Goal: Information Seeking & Learning: Learn about a topic

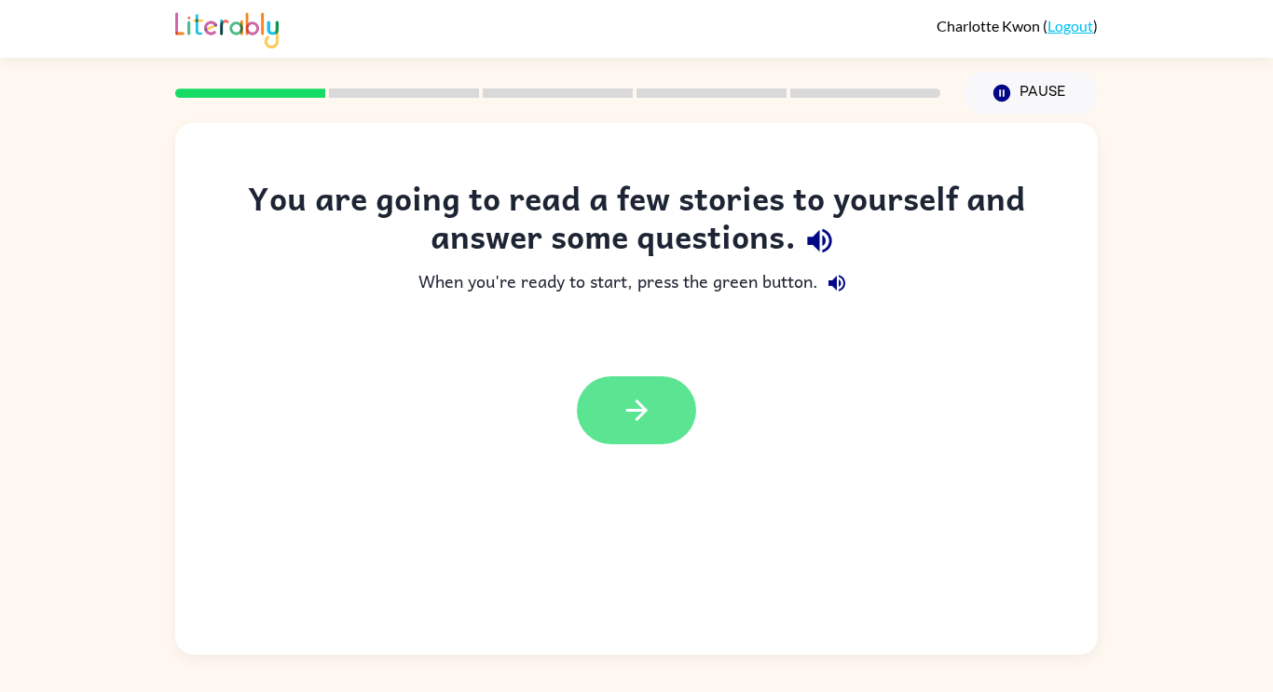
click at [619, 422] on button "button" at bounding box center [636, 410] width 119 height 68
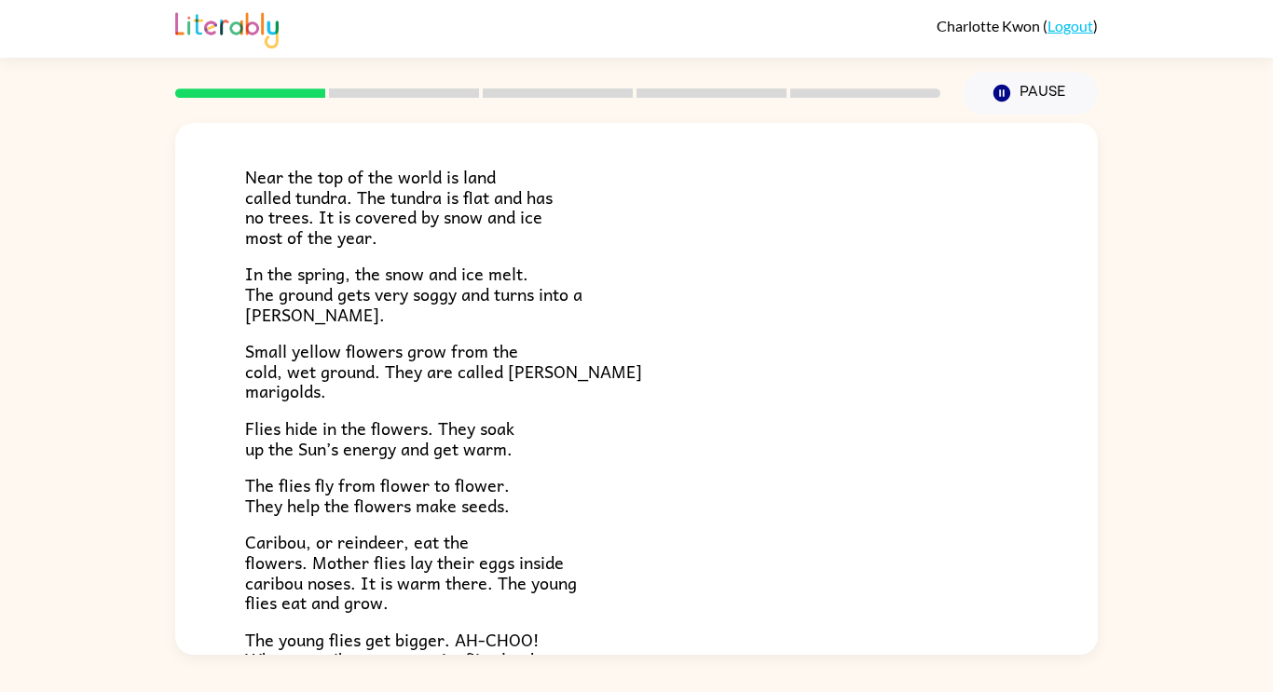
scroll to position [110, 0]
click at [1164, 175] on div "Tundra Near the top of the world is land called tundra. The tundra is flat and …" at bounding box center [636, 385] width 1273 height 540
click at [762, 286] on p "In the spring, the snow and ice melt. The ground gets very soggy and turns into…" at bounding box center [636, 293] width 783 height 61
click at [931, 263] on p "In the spring, the snow and ice melt. The ground gets very soggy and turns into…" at bounding box center [636, 293] width 783 height 61
click at [855, 438] on p "Flies hide in the flowers. They soak up the Sun’s energy and get warm." at bounding box center [636, 437] width 783 height 40
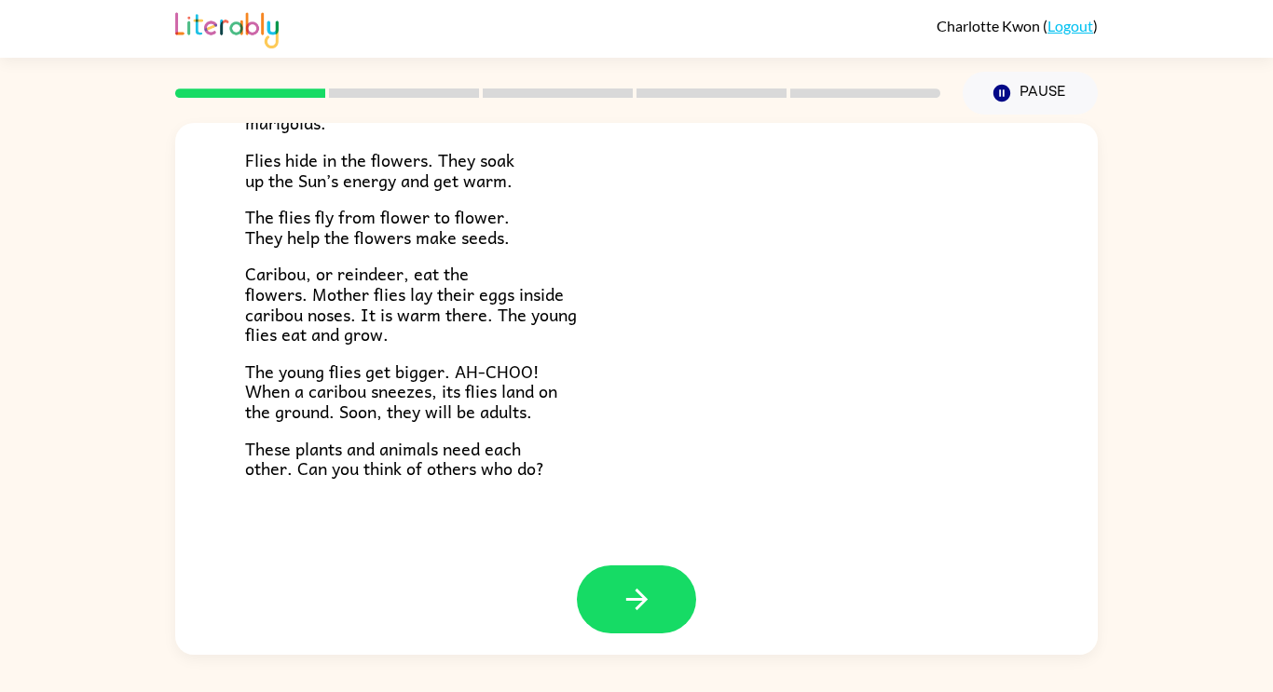
scroll to position [383, 0]
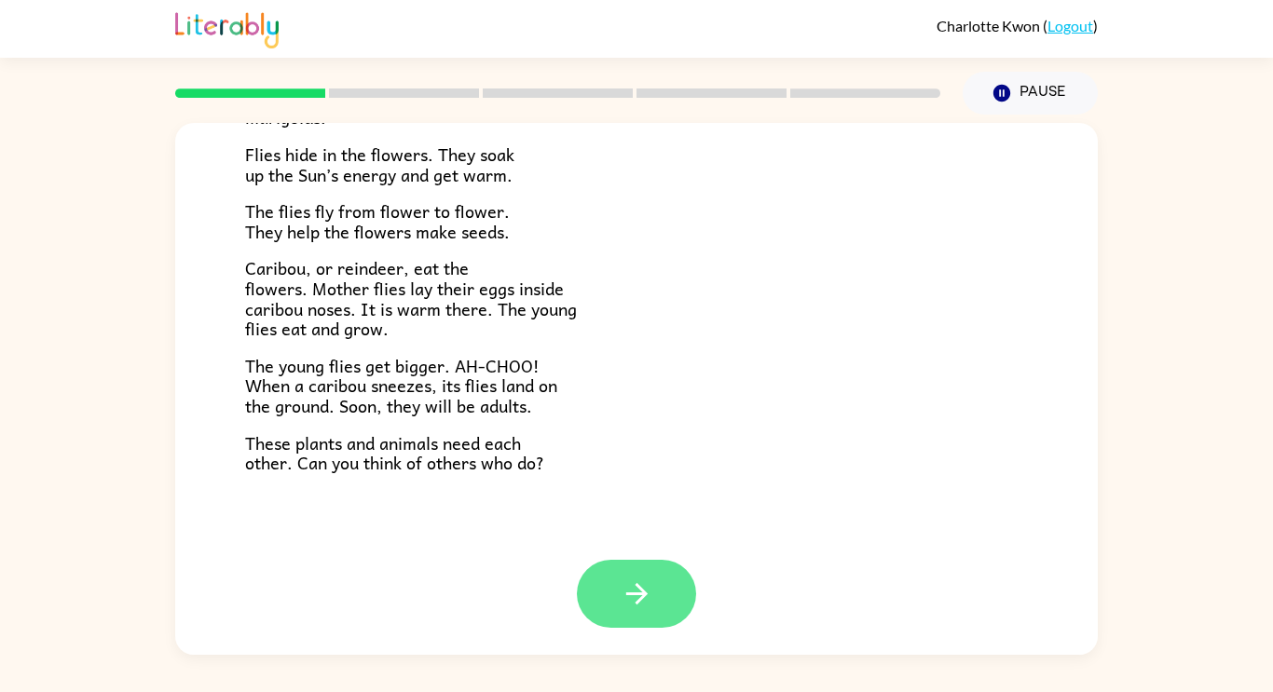
click at [632, 598] on icon "button" at bounding box center [637, 594] width 33 height 33
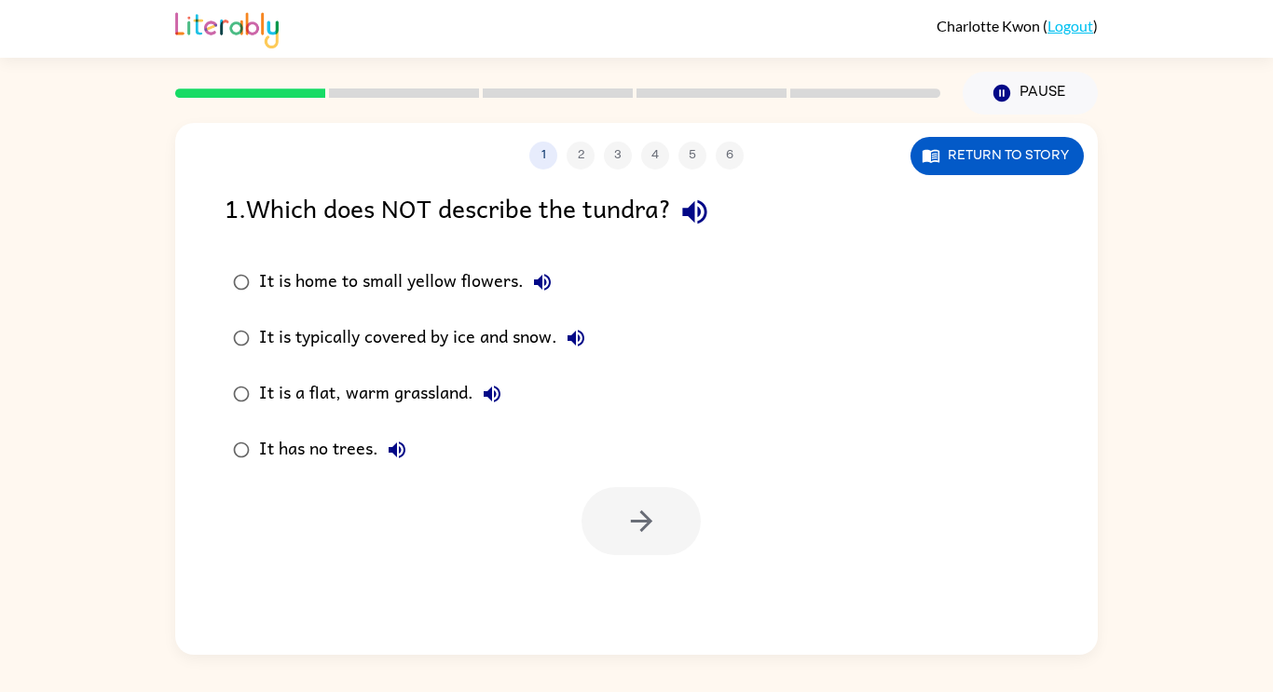
scroll to position [0, 0]
click at [749, 289] on div "It is home to small yellow flowers. It is typically covered by ice and snow. It…" at bounding box center [661, 366] width 873 height 224
click at [640, 545] on button "button" at bounding box center [640, 521] width 119 height 68
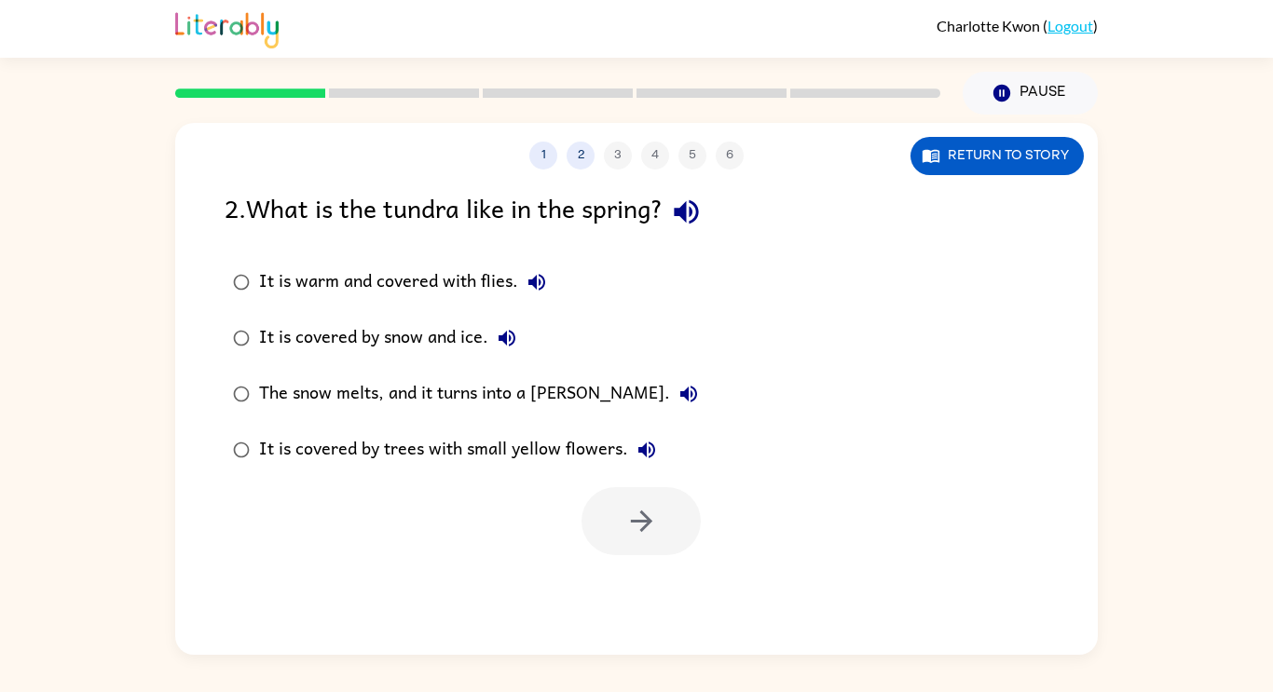
click at [439, 278] on div "It is warm and covered with flies." at bounding box center [407, 282] width 296 height 37
click at [496, 449] on div "It is covered by trees with small yellow flowers." at bounding box center [462, 449] width 406 height 37
click at [604, 513] on button "button" at bounding box center [640, 521] width 119 height 68
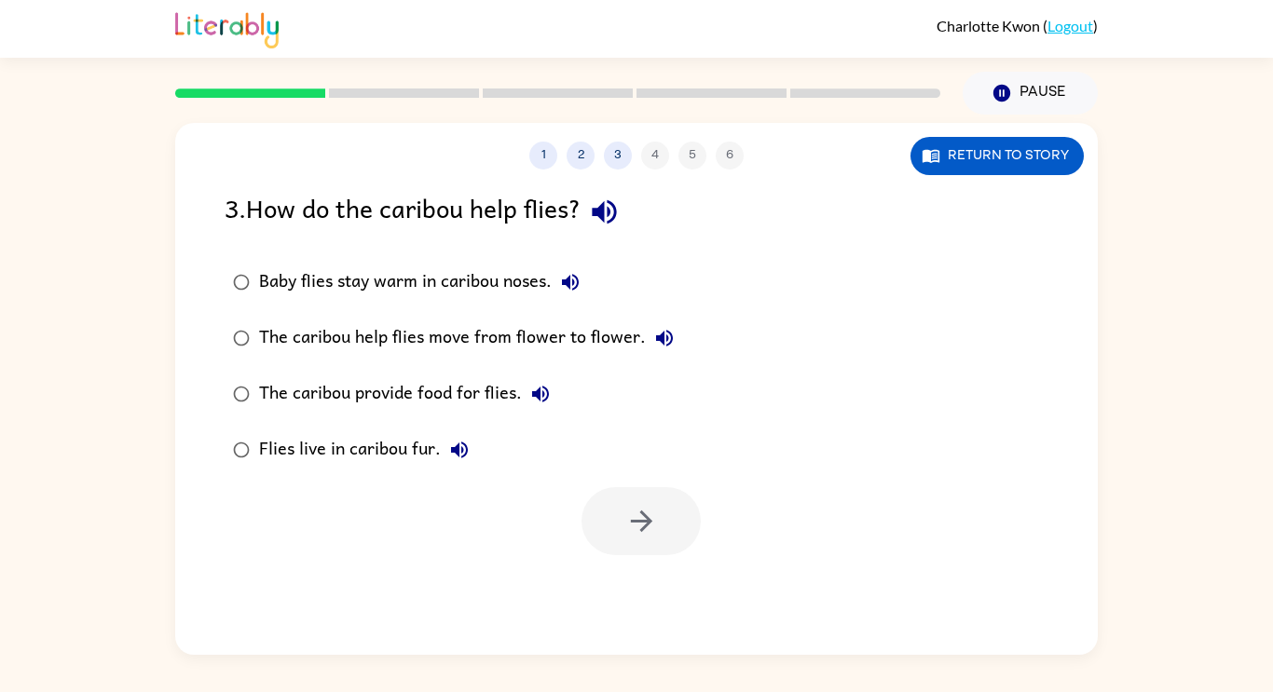
click at [262, 333] on div "The caribou help flies move from flower to flower." at bounding box center [471, 338] width 424 height 37
click at [640, 528] on icon "button" at bounding box center [641, 521] width 33 height 33
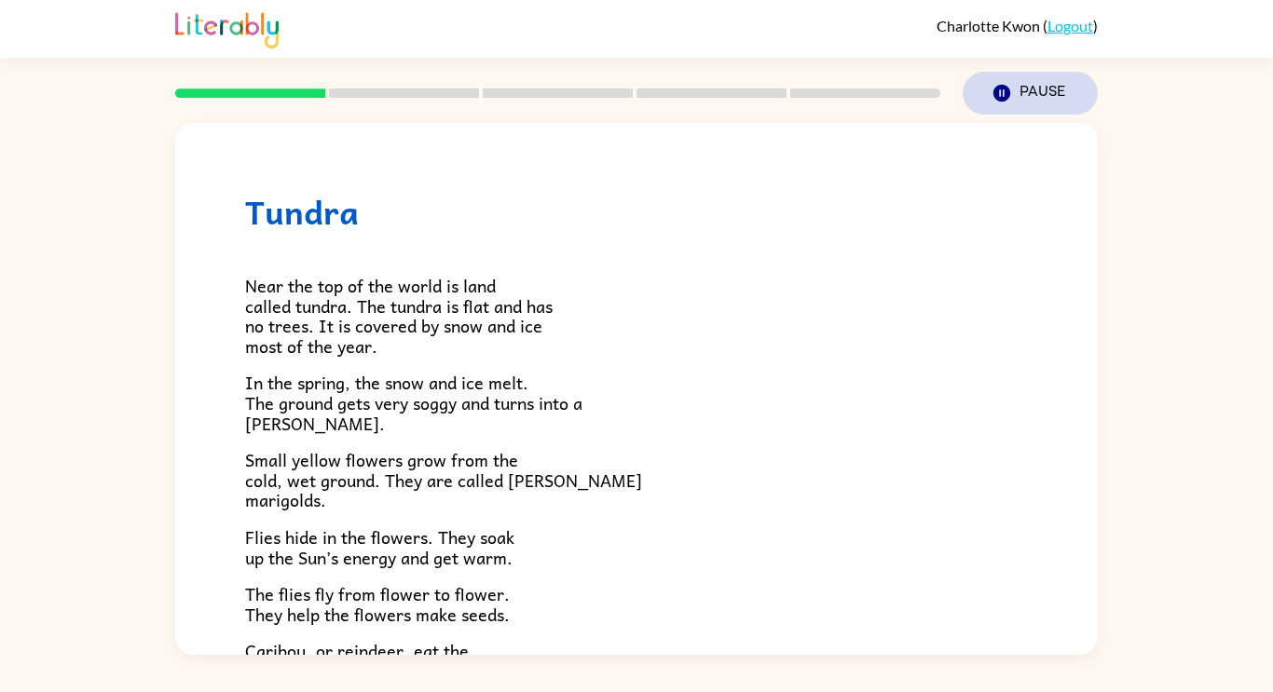
click at [1053, 90] on button "Pause Pause" at bounding box center [1030, 93] width 135 height 43
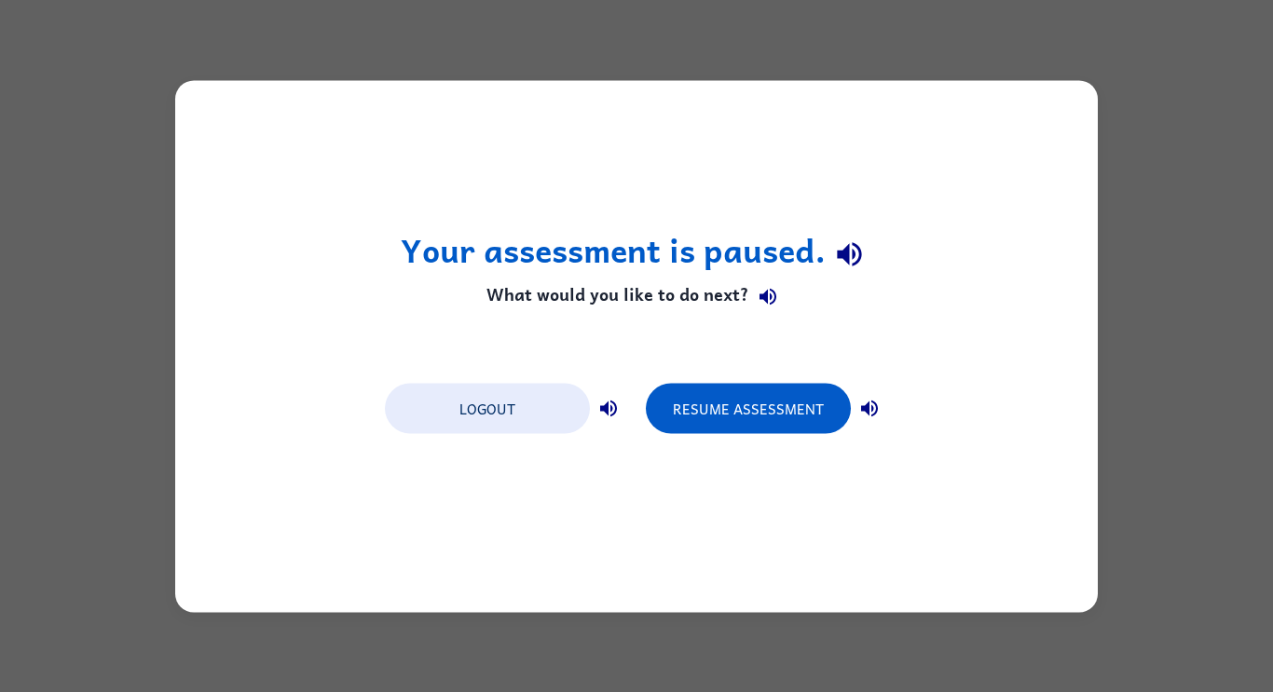
click at [531, 530] on div "Your assessment is paused. What would you like to do next? Logout Resume Assess…" at bounding box center [636, 346] width 923 height 532
click at [592, 628] on div "Your assessment is paused. What would you like to do next? Logout Resume Assess…" at bounding box center [636, 346] width 1273 height 692
click at [527, 409] on button "Logout" at bounding box center [487, 408] width 205 height 50
click at [722, 457] on div "Your assessment is paused. What would you like to do next? Logout Resume Assess…" at bounding box center [636, 346] width 923 height 532
click at [705, 422] on button "Resume Assessment" at bounding box center [748, 408] width 205 height 50
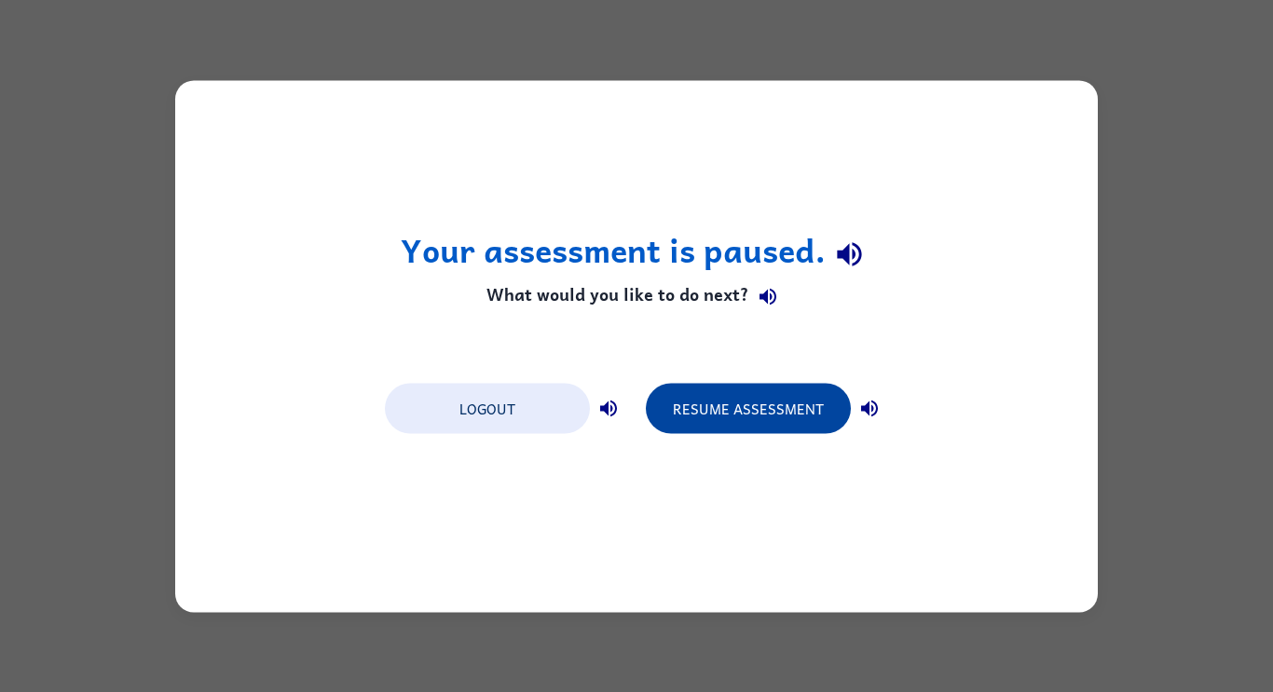
click at [708, 418] on button "Resume Assessment" at bounding box center [748, 408] width 205 height 50
click at [708, 416] on button "Resume Assessment" at bounding box center [748, 408] width 205 height 50
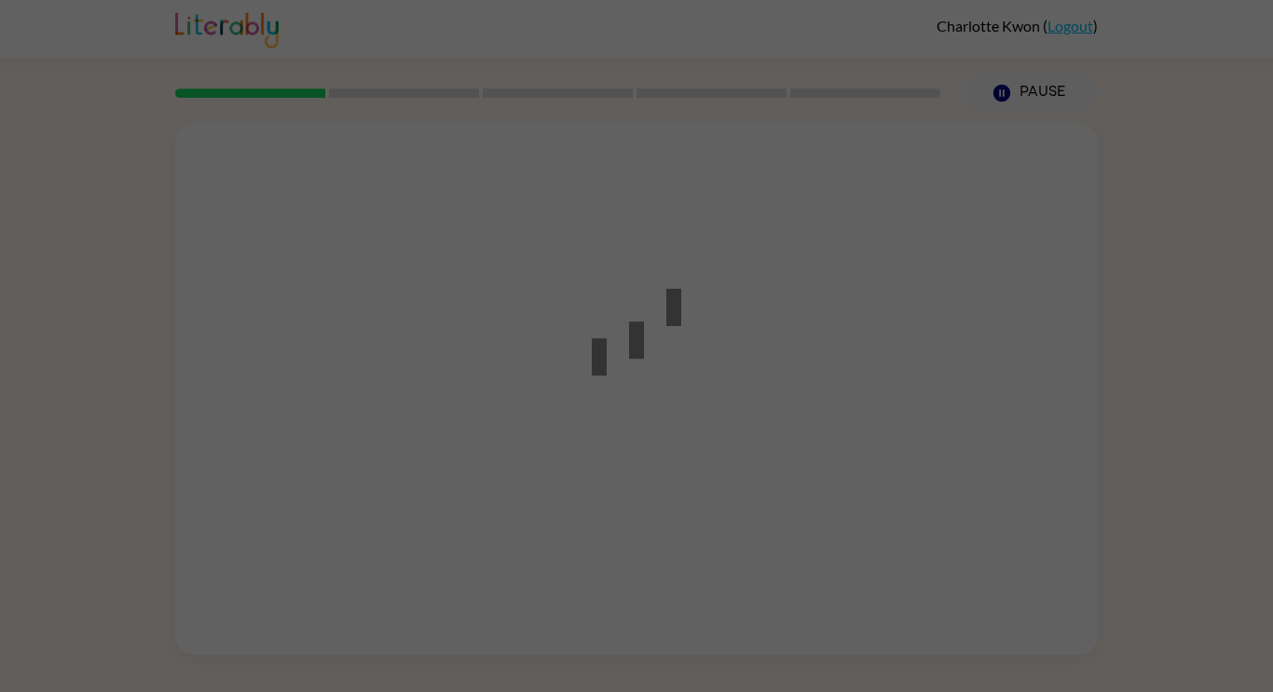
click at [700, 407] on div at bounding box center [637, 346] width 168 height 211
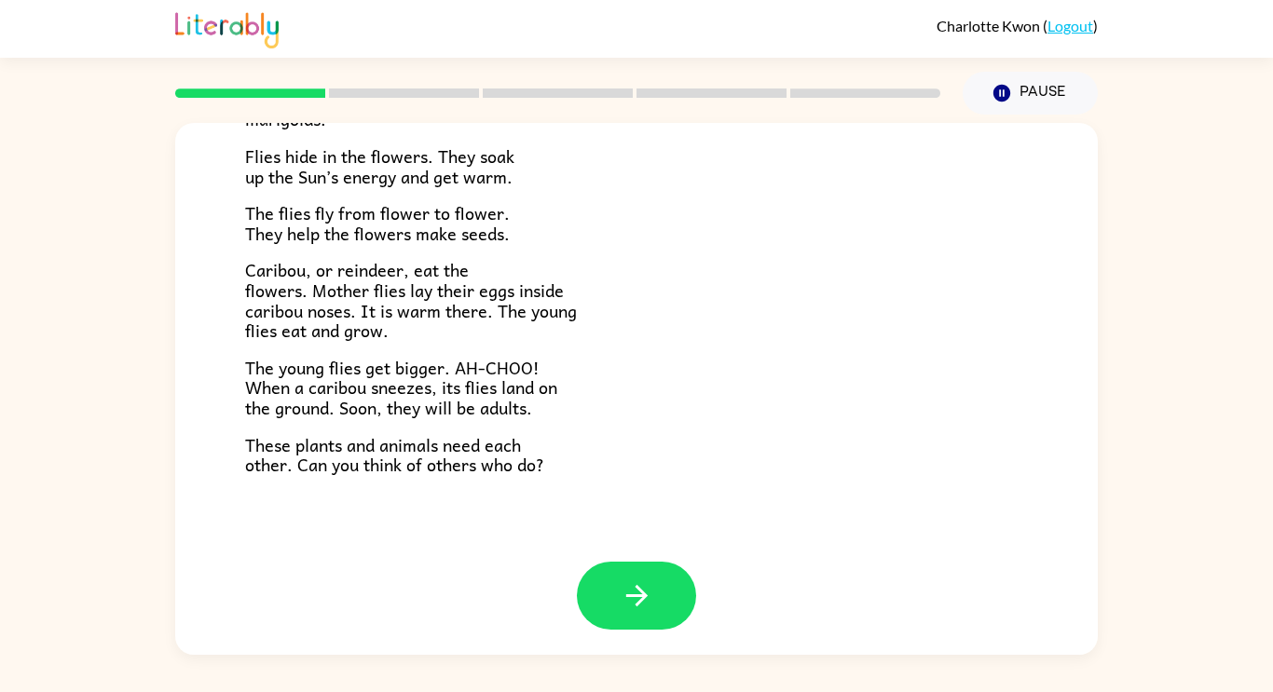
scroll to position [383, 0]
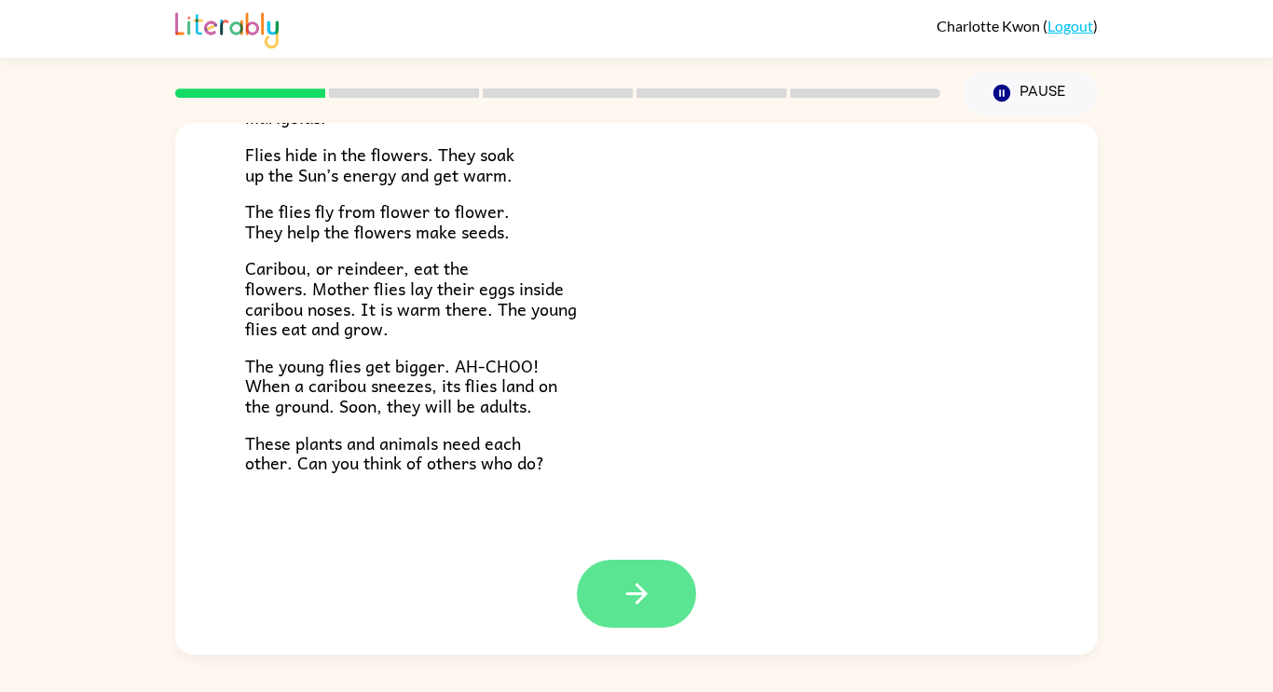
click at [655, 595] on button "button" at bounding box center [636, 594] width 119 height 68
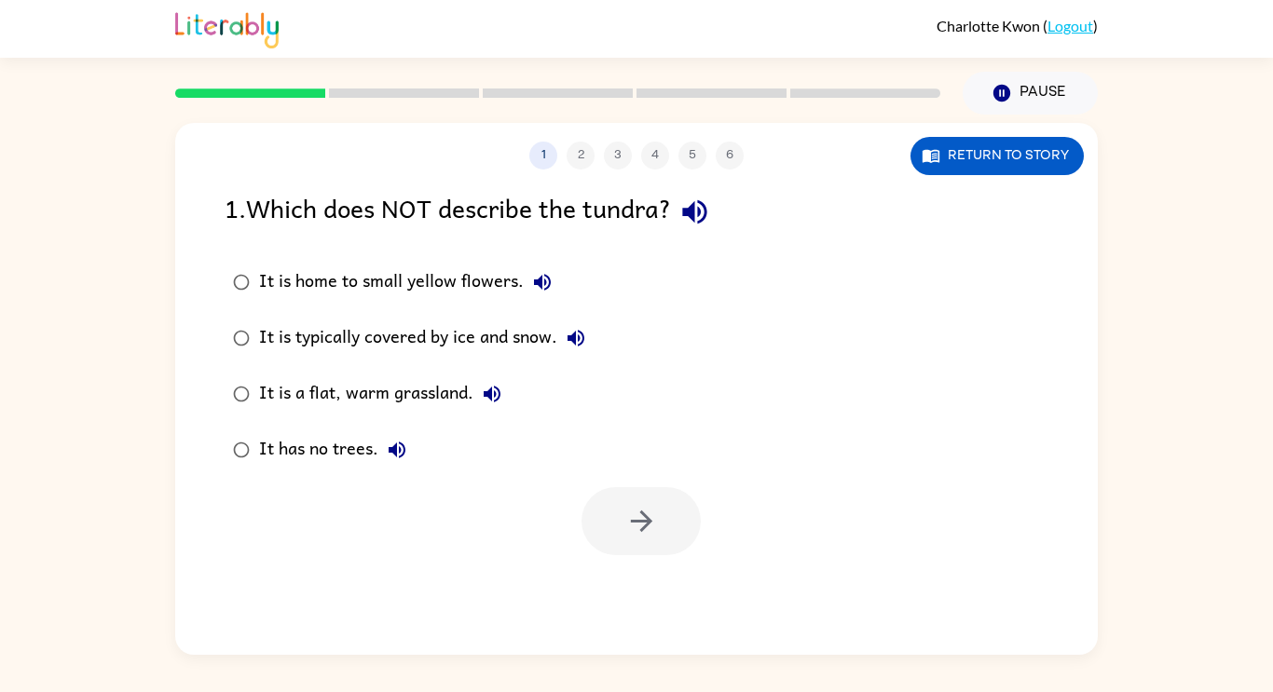
click at [747, 384] on div "It is home to small yellow flowers. It is typically covered by ice and snow. It…" at bounding box center [661, 366] width 873 height 224
click at [368, 453] on div "It has no trees." at bounding box center [337, 449] width 157 height 37
click at [610, 508] on button "button" at bounding box center [640, 521] width 119 height 68
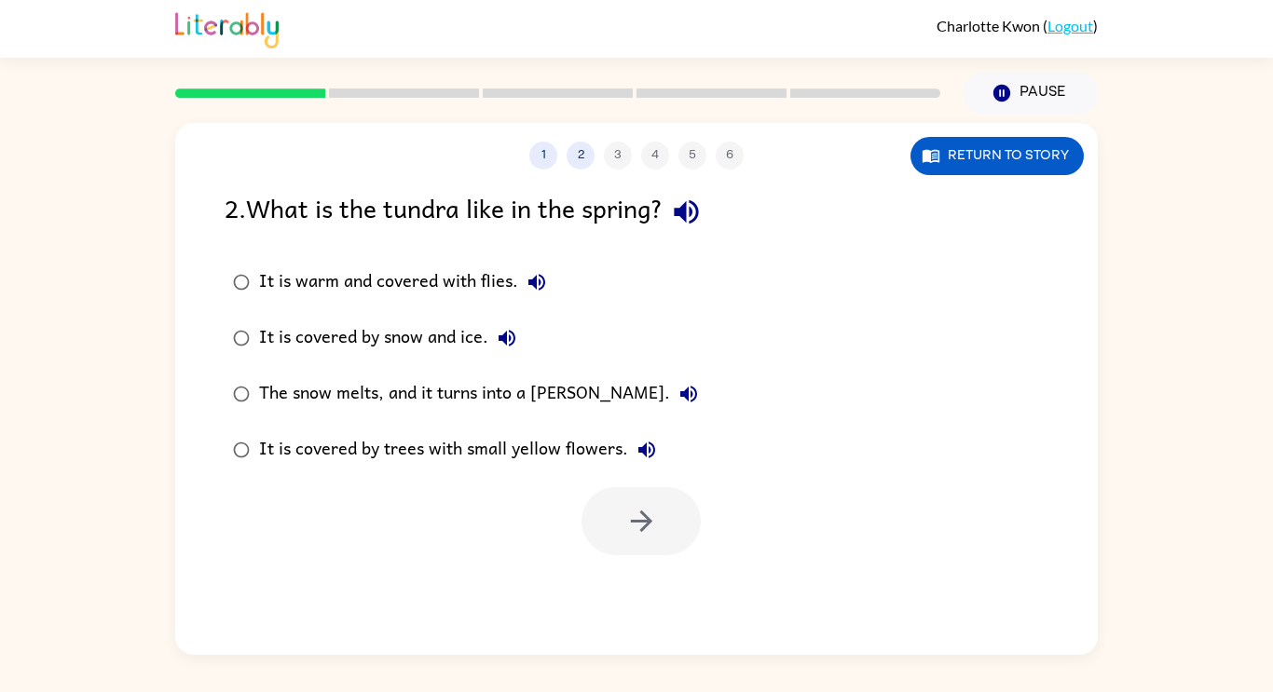
click at [458, 455] on div "It is covered by trees with small yellow flowers." at bounding box center [462, 449] width 406 height 37
click at [647, 529] on icon "button" at bounding box center [641, 521] width 33 height 33
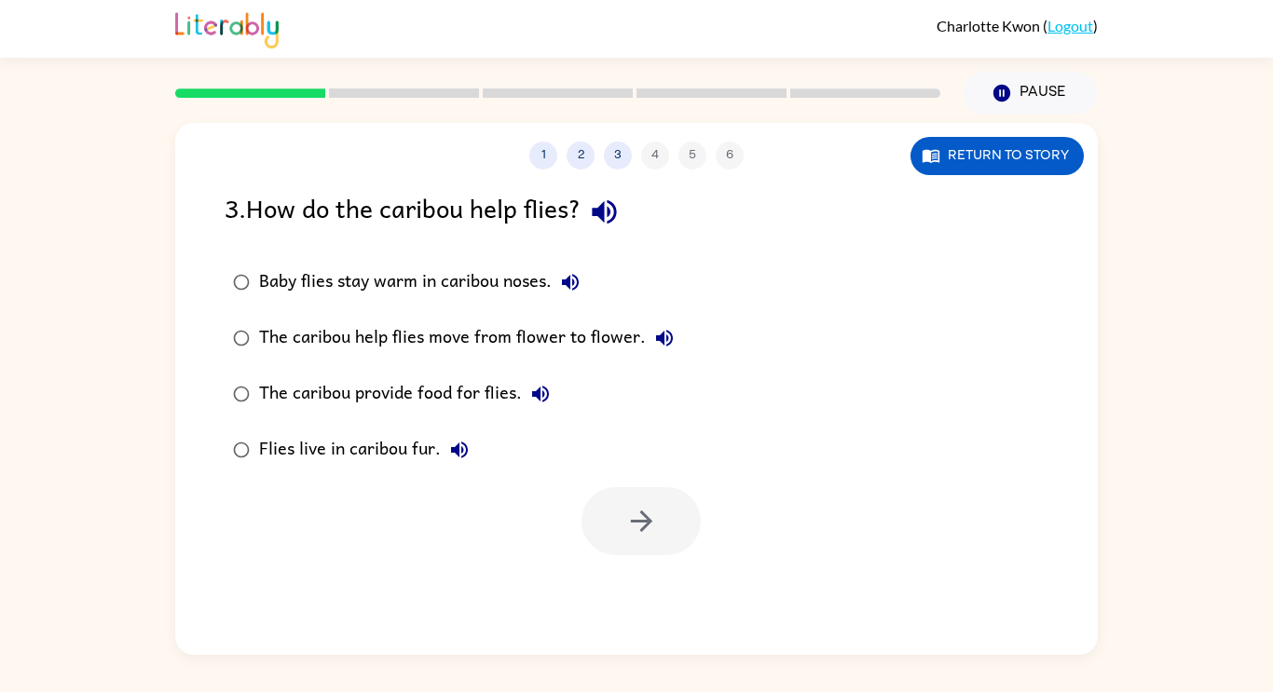
click at [479, 347] on div "The caribou help flies move from flower to flower." at bounding box center [471, 338] width 424 height 37
click at [652, 552] on button "button" at bounding box center [640, 521] width 119 height 68
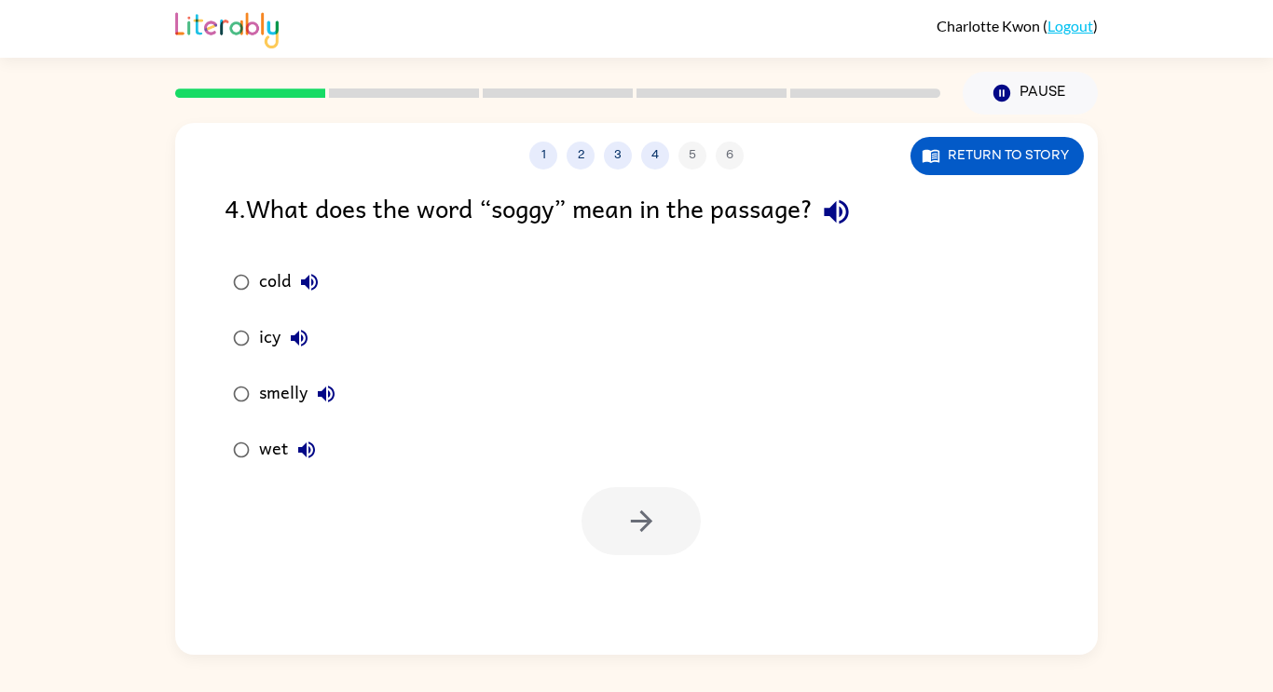
click at [269, 452] on div "wet" at bounding box center [292, 449] width 66 height 37
click at [646, 500] on button "button" at bounding box center [640, 521] width 119 height 68
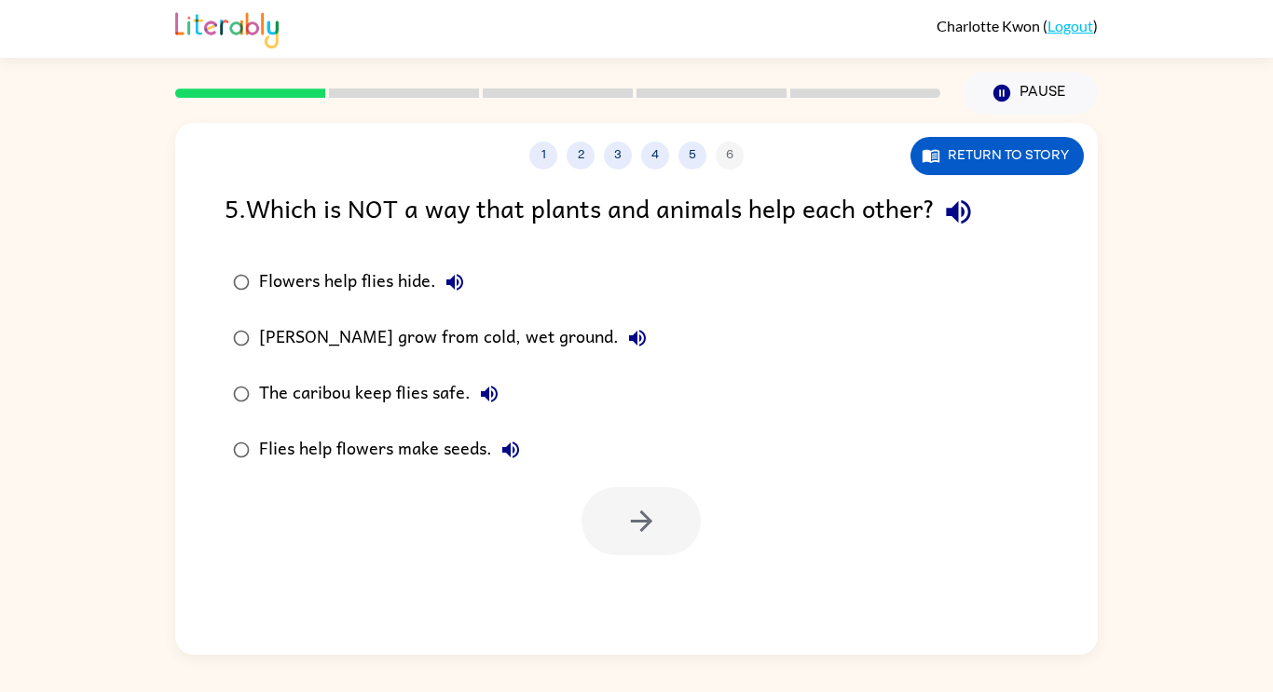
click at [364, 457] on div "Flies help flowers make seeds." at bounding box center [394, 449] width 270 height 37
click at [341, 288] on div "Flowers help flies hide." at bounding box center [366, 282] width 214 height 37
click at [628, 516] on icon "button" at bounding box center [641, 521] width 33 height 33
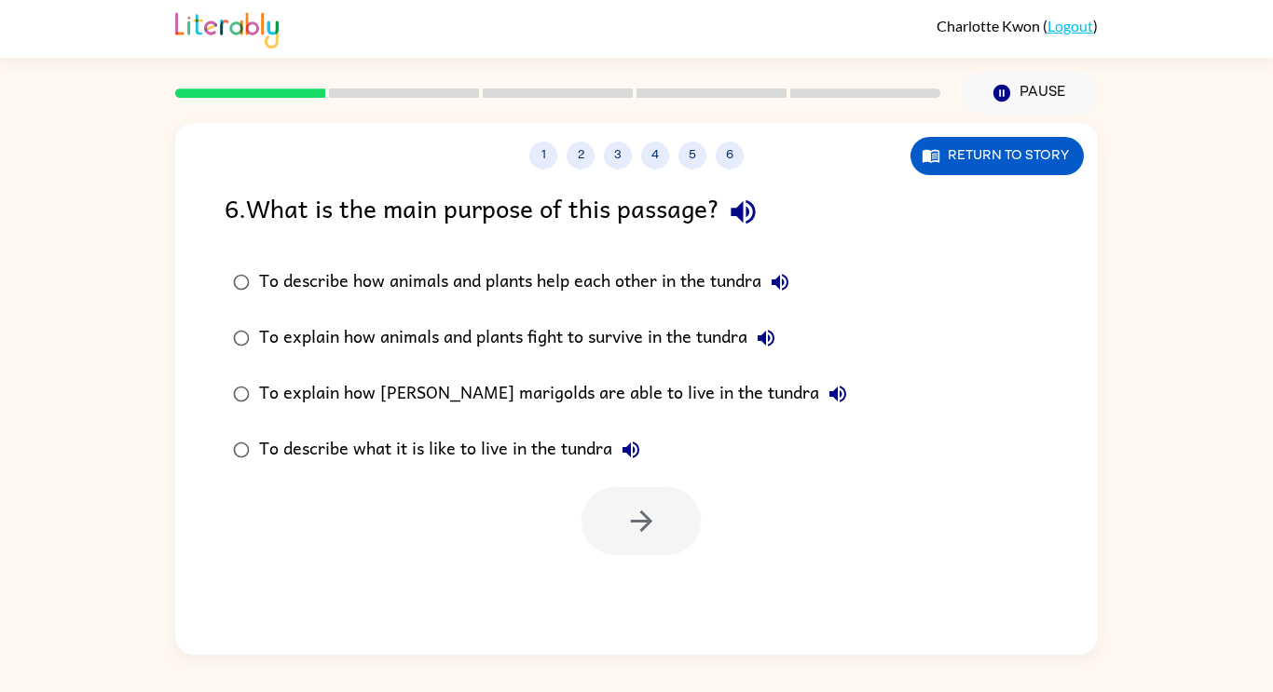
click at [513, 333] on div "To explain how animals and plants fight to survive in the tundra" at bounding box center [522, 338] width 526 height 37
click at [640, 529] on icon "button" at bounding box center [640, 521] width 21 height 21
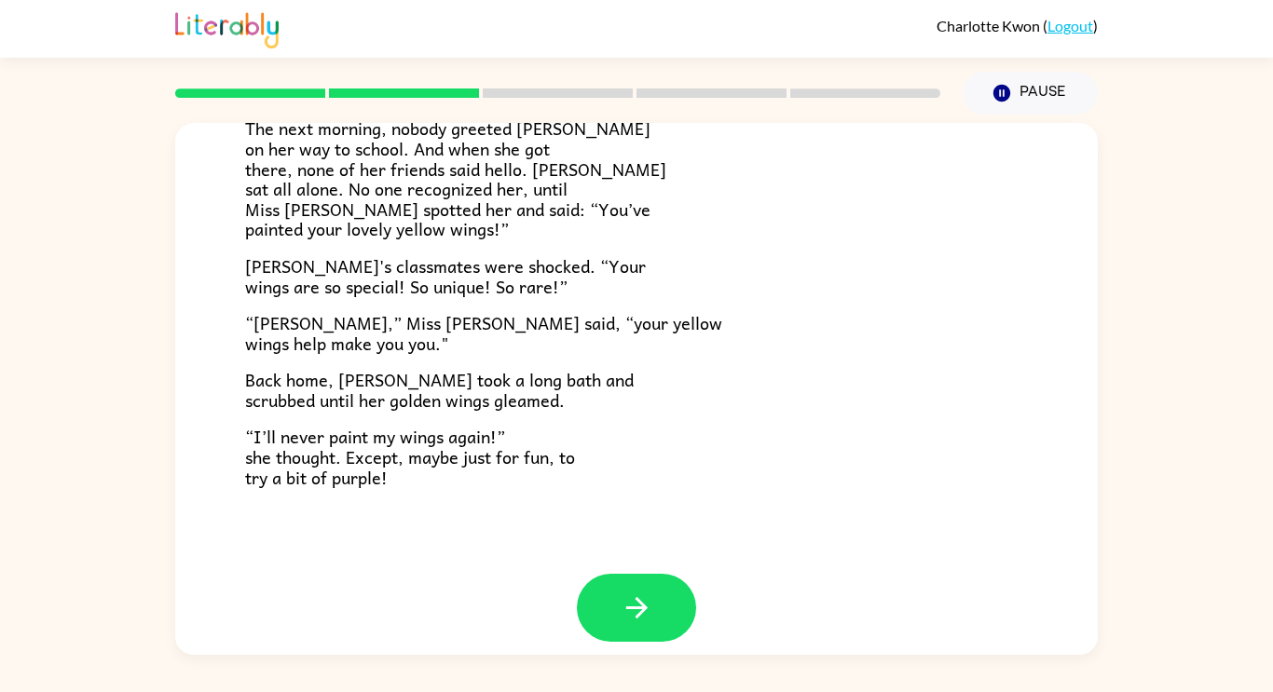
scroll to position [521, 0]
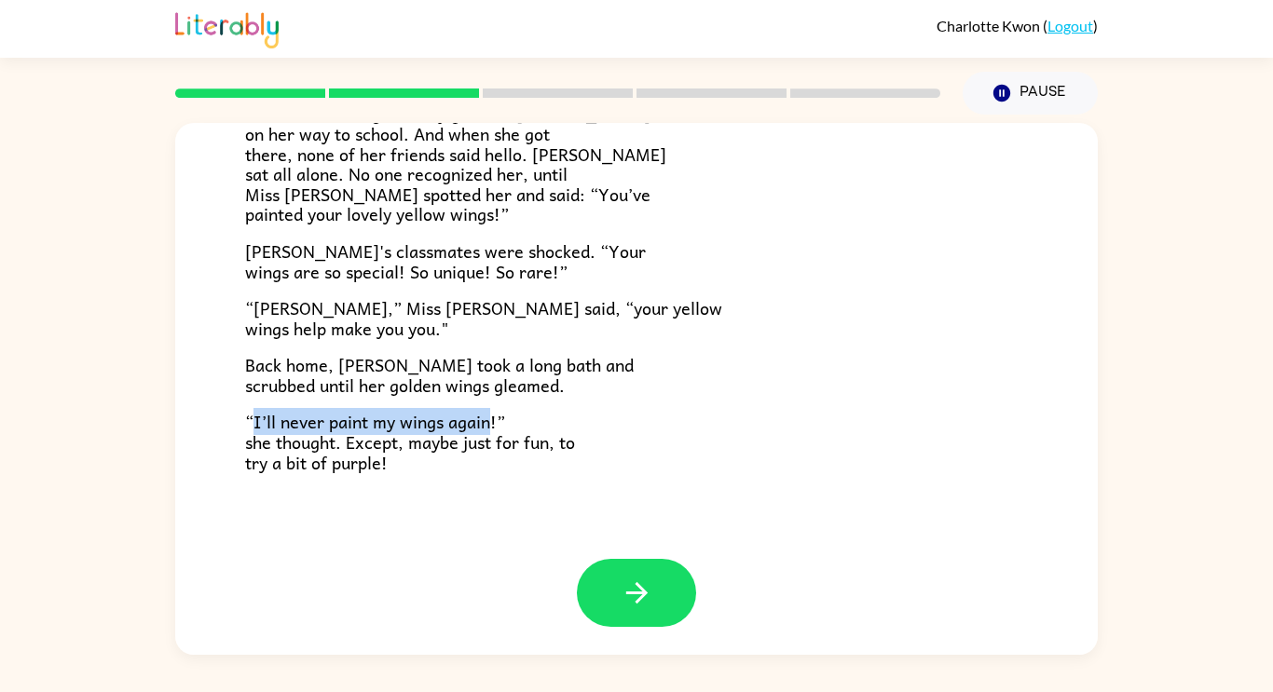
drag, startPoint x: 494, startPoint y: 422, endPoint x: 254, endPoint y: 430, distance: 239.6
click at [254, 430] on span "“I’ll never paint my wings again!” she thought. Except, maybe just for fun, to …" at bounding box center [410, 441] width 330 height 67
click at [621, 584] on icon "button" at bounding box center [637, 593] width 33 height 33
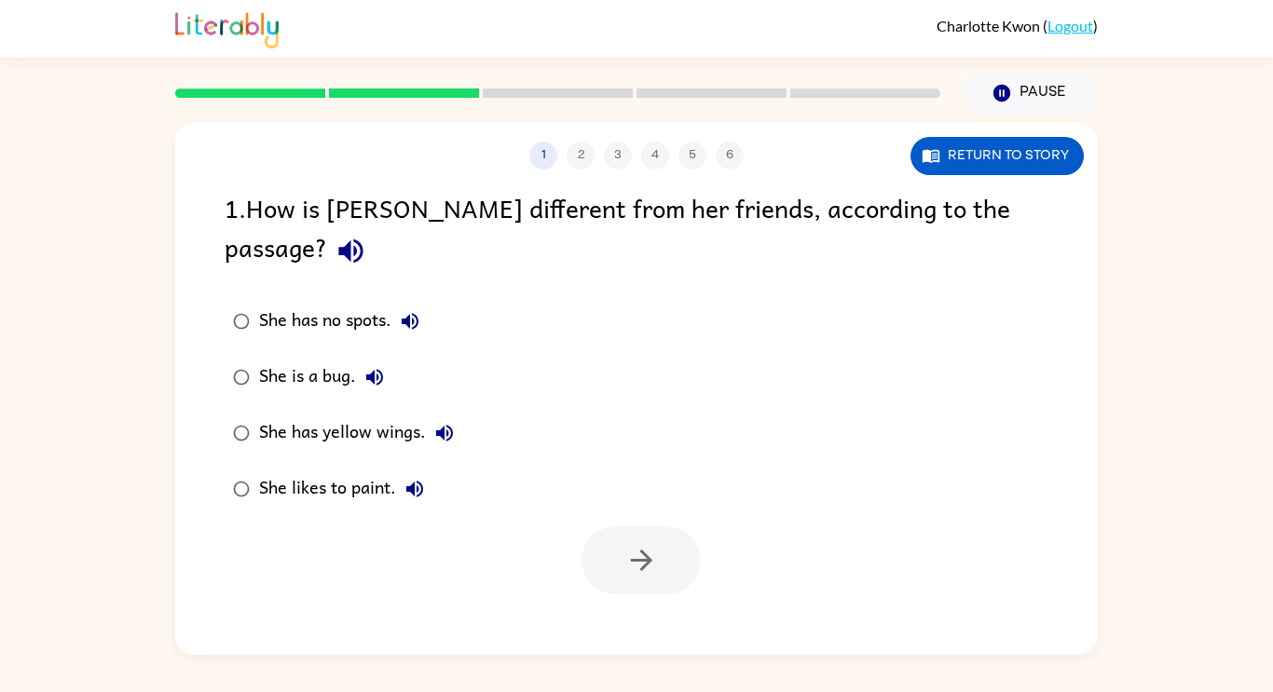
click at [285, 415] on div "She has yellow wings." at bounding box center [361, 433] width 204 height 37
click at [646, 540] on button "button" at bounding box center [640, 561] width 119 height 68
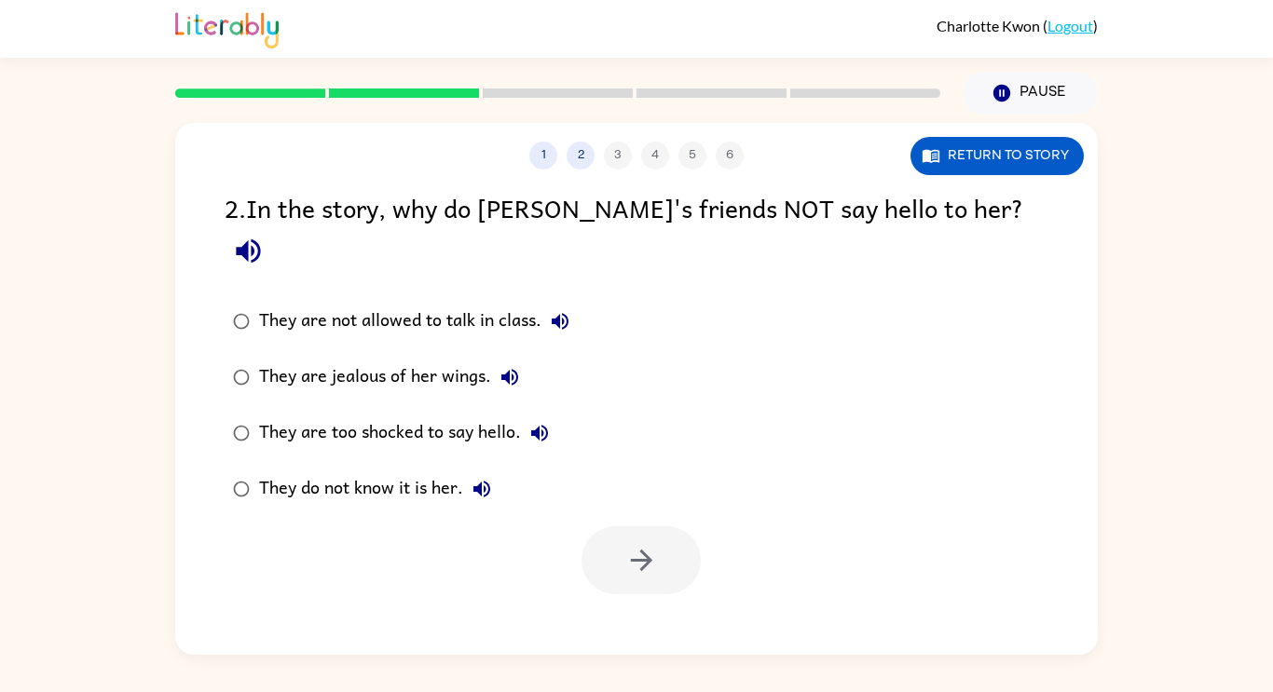
click at [361, 471] on div "They do not know it is her." at bounding box center [379, 489] width 241 height 37
click at [597, 527] on button "button" at bounding box center [640, 561] width 119 height 68
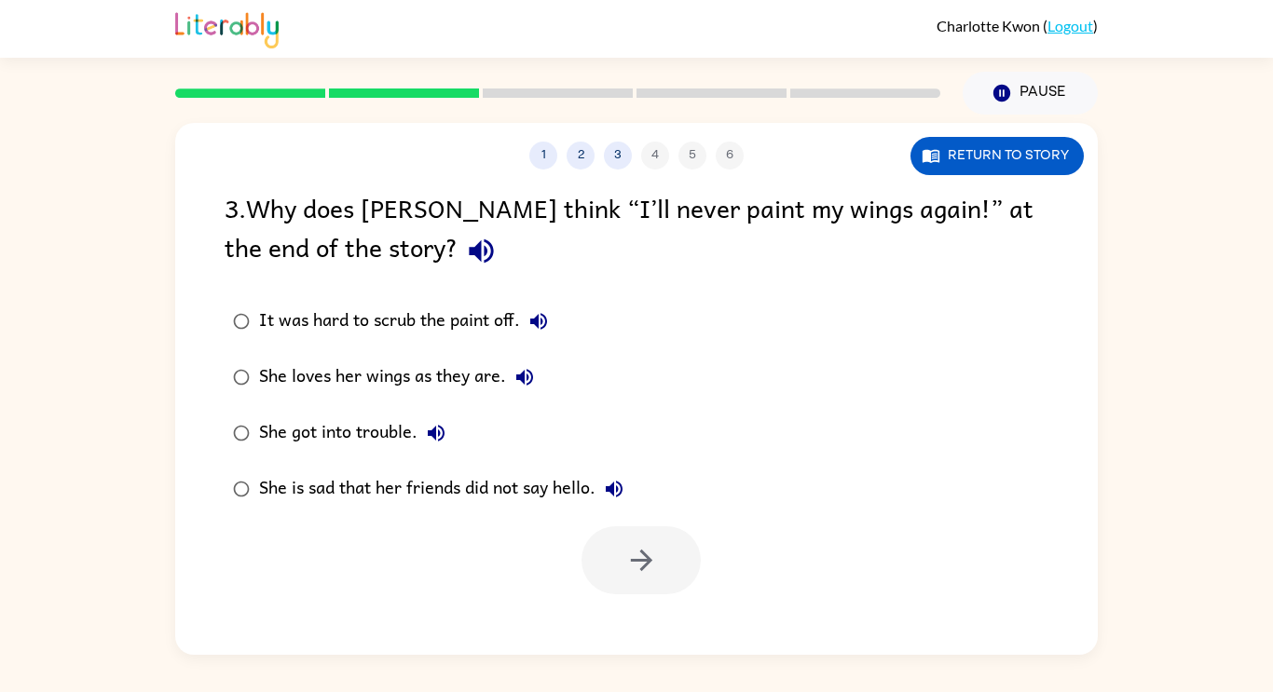
click at [379, 369] on div "She loves her wings as they are." at bounding box center [401, 377] width 284 height 37
click at [595, 562] on button "button" at bounding box center [640, 561] width 119 height 68
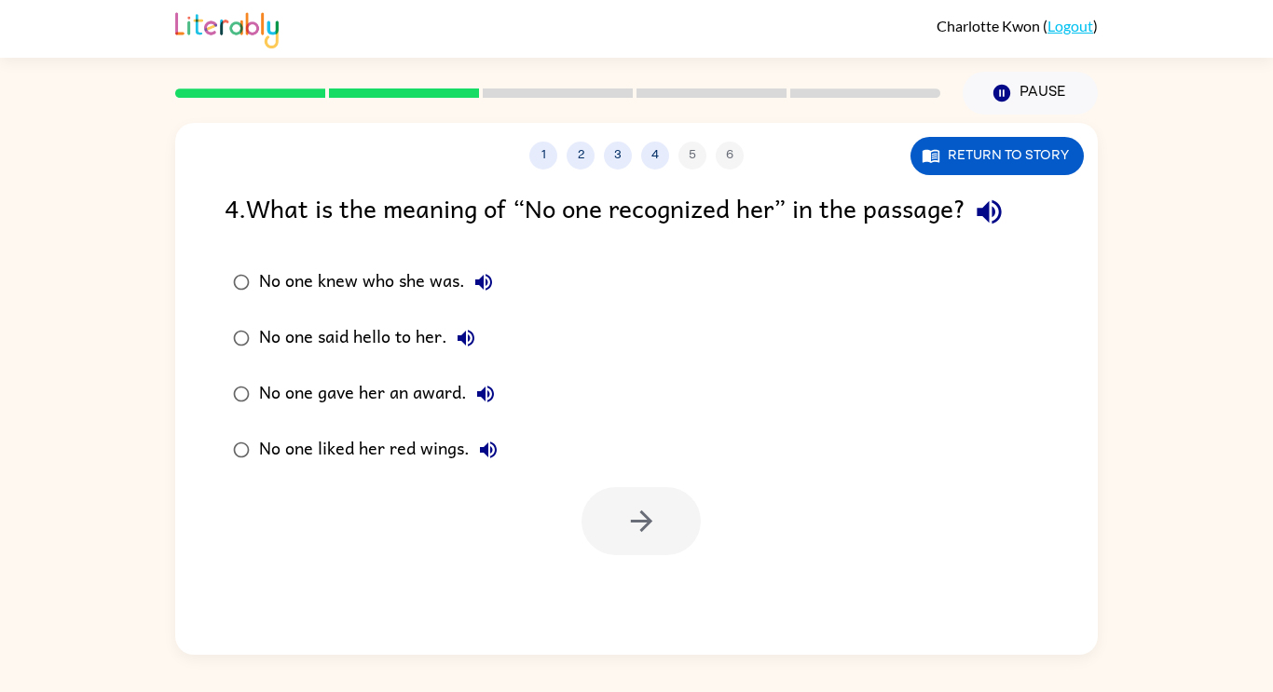
click at [390, 274] on div "No one knew who she was." at bounding box center [380, 282] width 243 height 37
click at [602, 520] on button "button" at bounding box center [640, 521] width 119 height 68
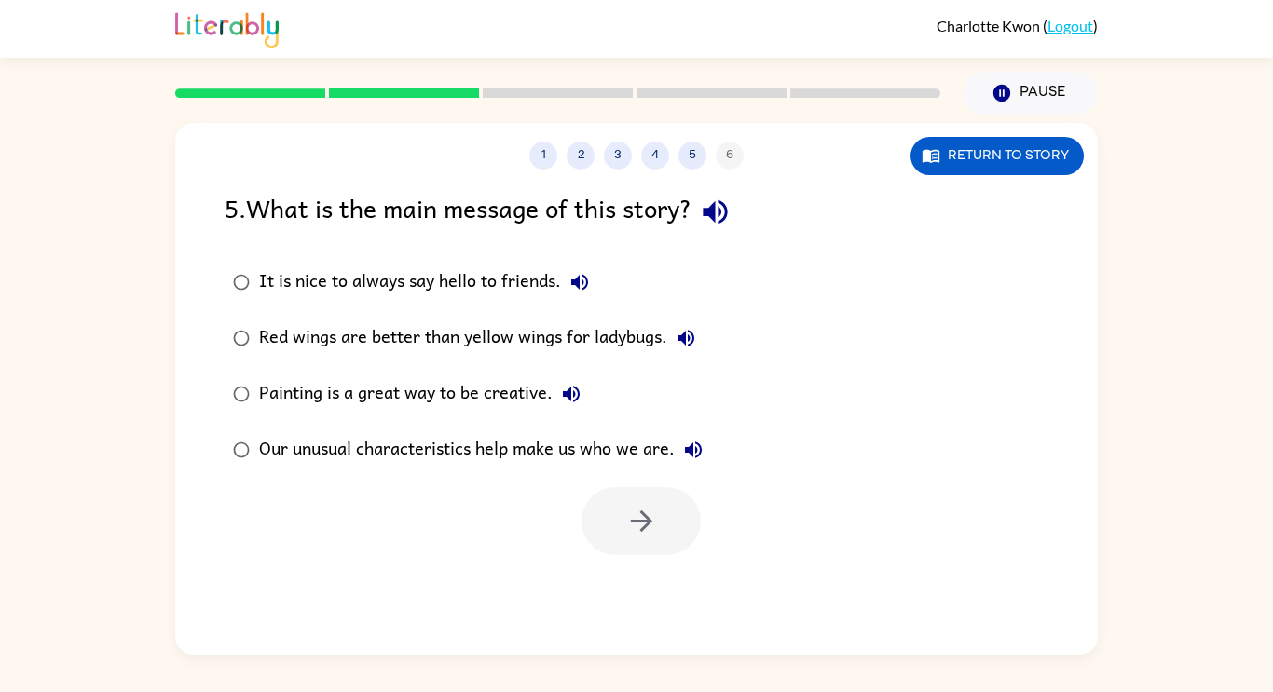
click at [410, 443] on div "Our unusual characteristics help make us who we are." at bounding box center [485, 449] width 453 height 37
click at [677, 514] on button "button" at bounding box center [640, 521] width 119 height 68
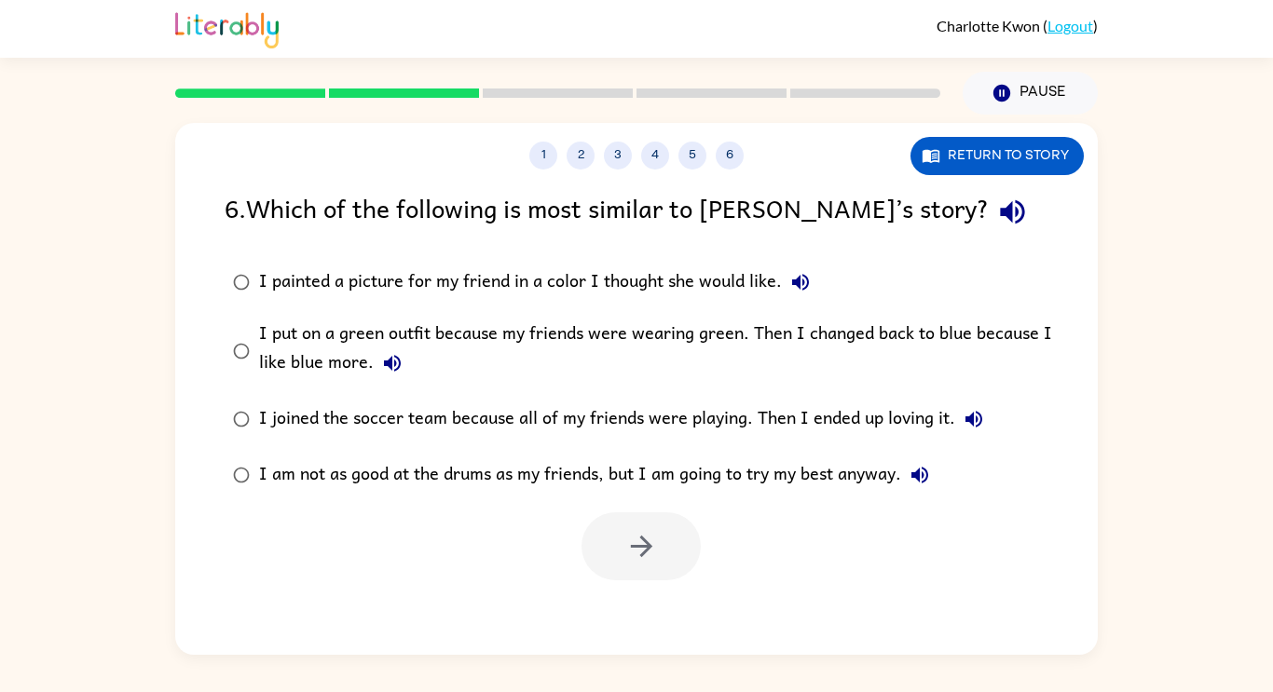
click at [677, 514] on div at bounding box center [640, 547] width 119 height 68
click at [583, 278] on div "I painted a picture for my friend in a color I thought she would like." at bounding box center [539, 282] width 560 height 37
click at [600, 572] on button "button" at bounding box center [640, 547] width 119 height 68
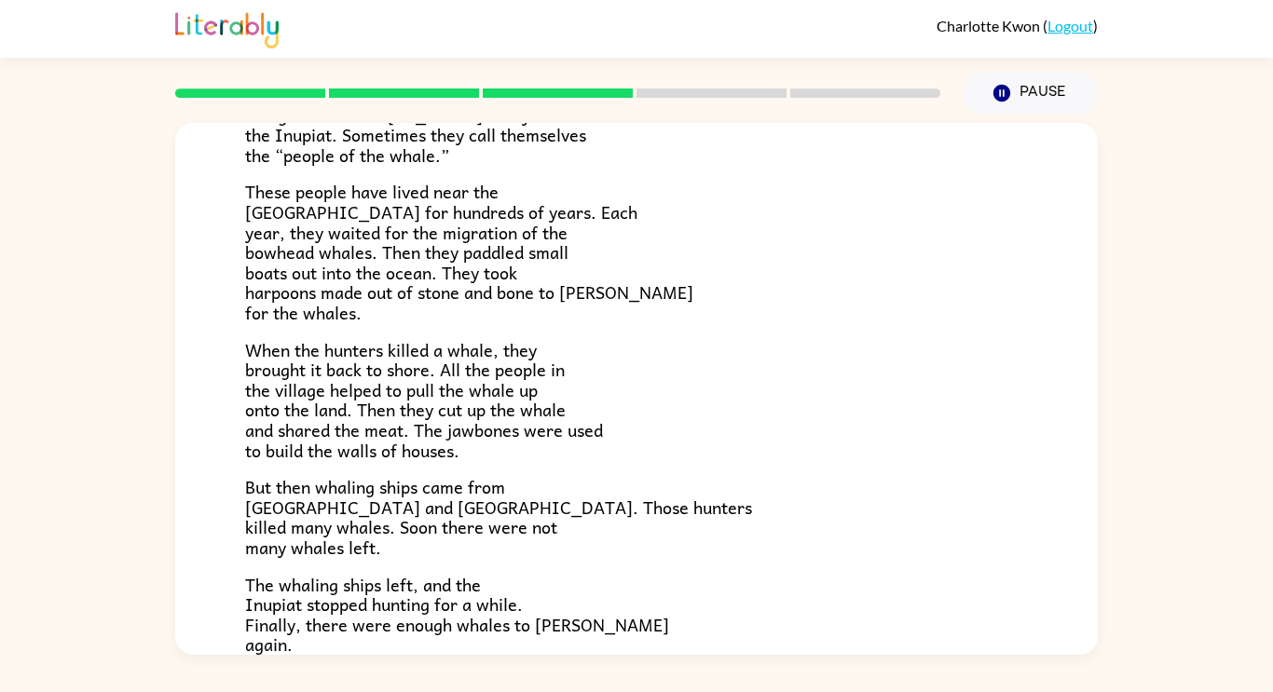
scroll to position [194, 0]
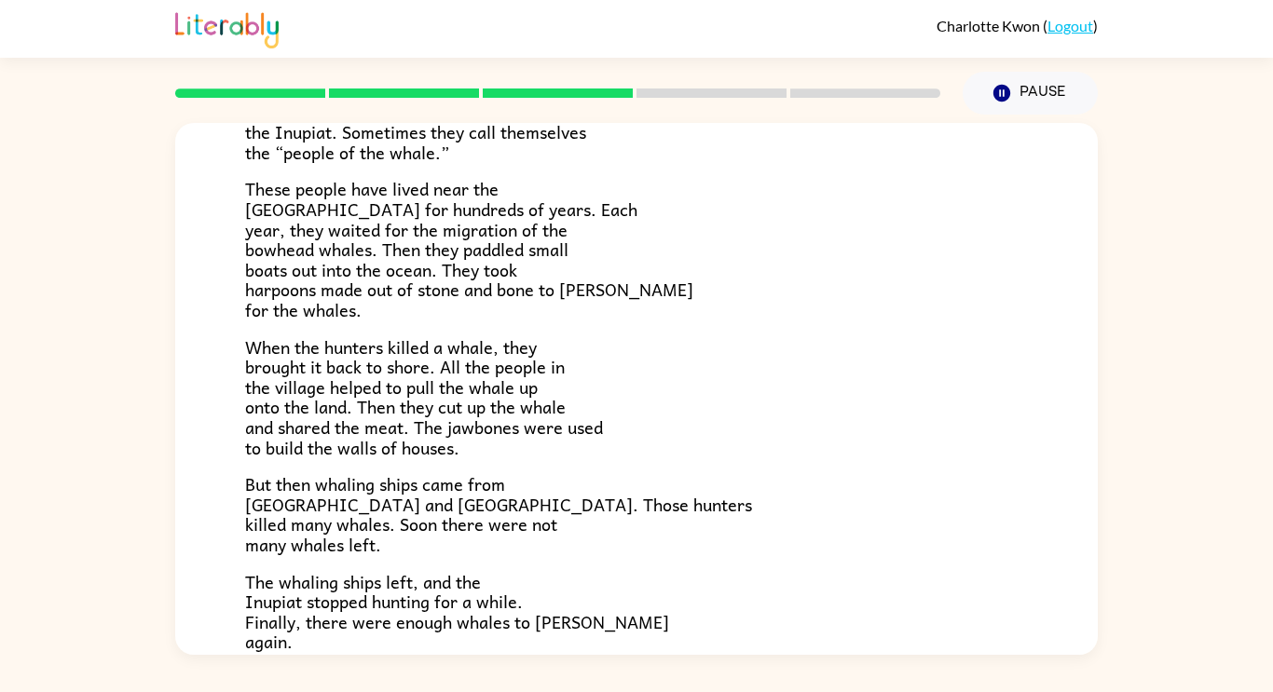
drag, startPoint x: 548, startPoint y: 486, endPoint x: 154, endPoint y: 396, distance: 404.2
click at [154, 396] on div "The People of the Whale A group of [DEMOGRAPHIC_DATA] lives along the coast of …" at bounding box center [636, 385] width 1273 height 540
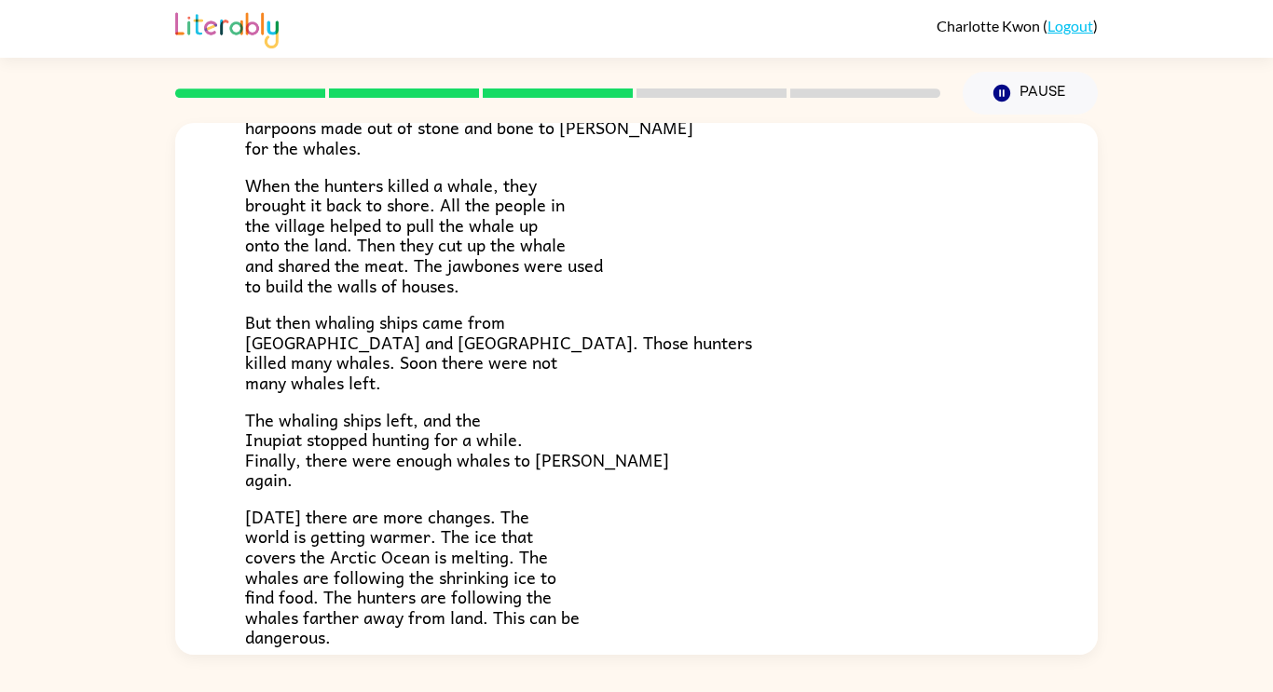
scroll to position [358, 0]
click at [210, 434] on div "The People of the Whale A group of [DEMOGRAPHIC_DATA] lives along the coast of …" at bounding box center [636, 297] width 923 height 1064
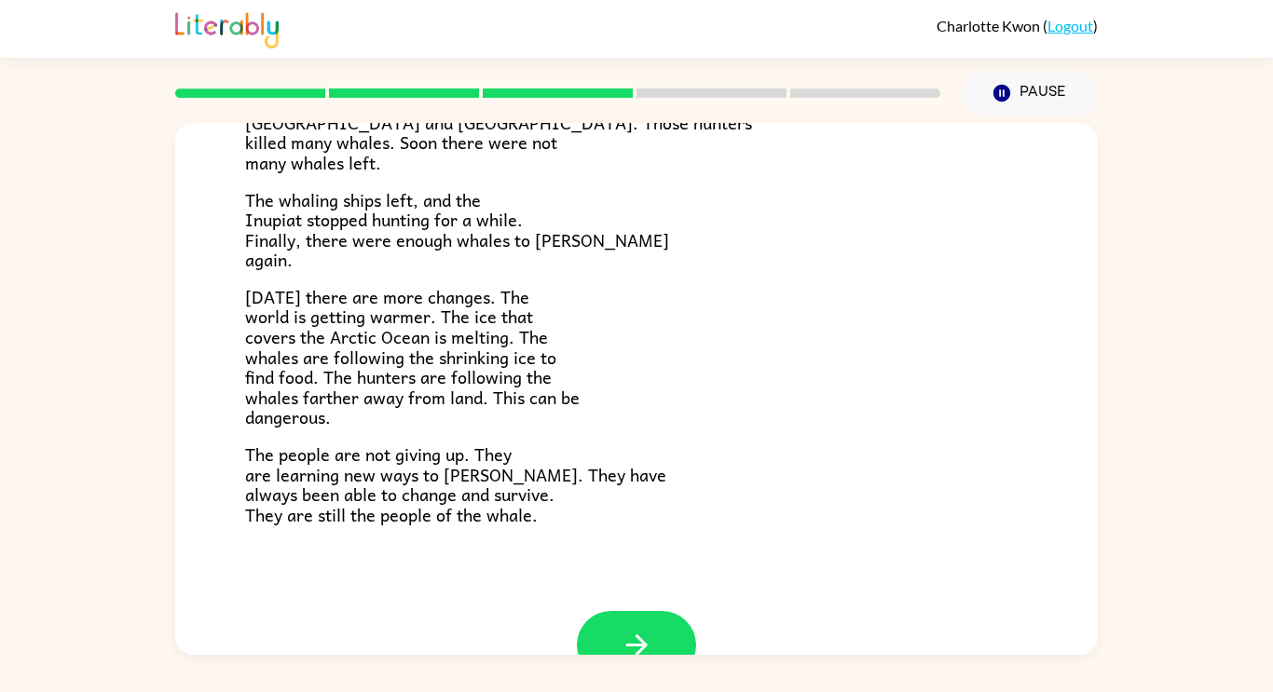
scroll to position [578, 0]
click at [210, 434] on div "The People of the Whale A group of [DEMOGRAPHIC_DATA] lives along the coast of …" at bounding box center [636, 77] width 923 height 1064
click at [285, 395] on span "[DATE] there are more changes. The world is getting warmer. The ice that covers…" at bounding box center [412, 355] width 335 height 148
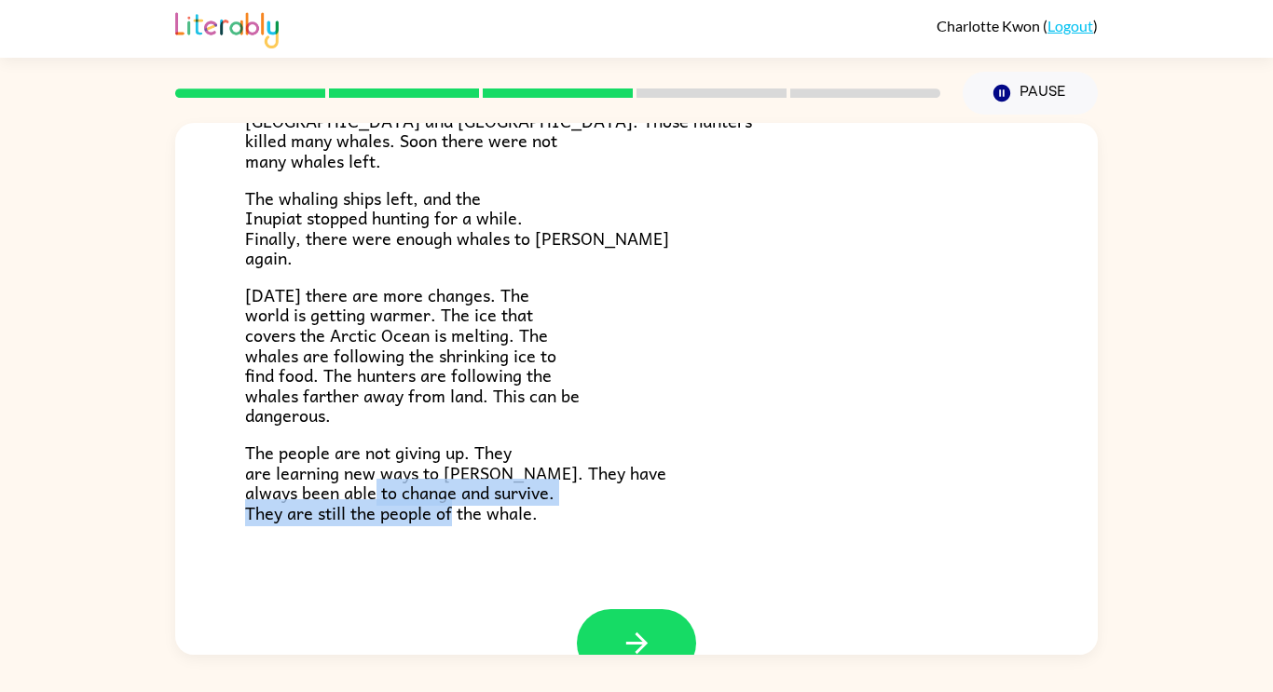
drag, startPoint x: 448, startPoint y: 503, endPoint x: 524, endPoint y: 590, distance: 114.9
click at [524, 590] on div "The People of the Whale A group of [DEMOGRAPHIC_DATA] lives along the coast of …" at bounding box center [636, 77] width 923 height 1064
click at [633, 632] on icon "button" at bounding box center [637, 643] width 33 height 33
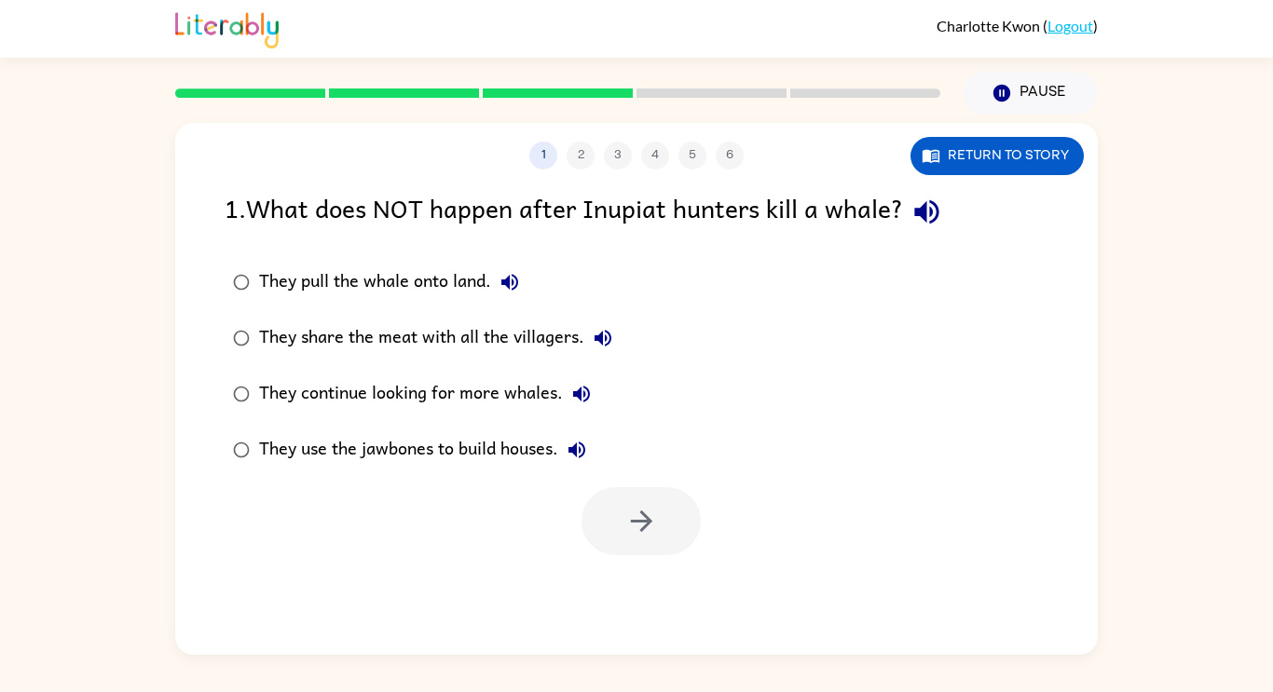
scroll to position [0, 0]
click at [361, 388] on div "They continue looking for more whales." at bounding box center [429, 394] width 341 height 37
click at [633, 516] on icon "button" at bounding box center [641, 521] width 33 height 33
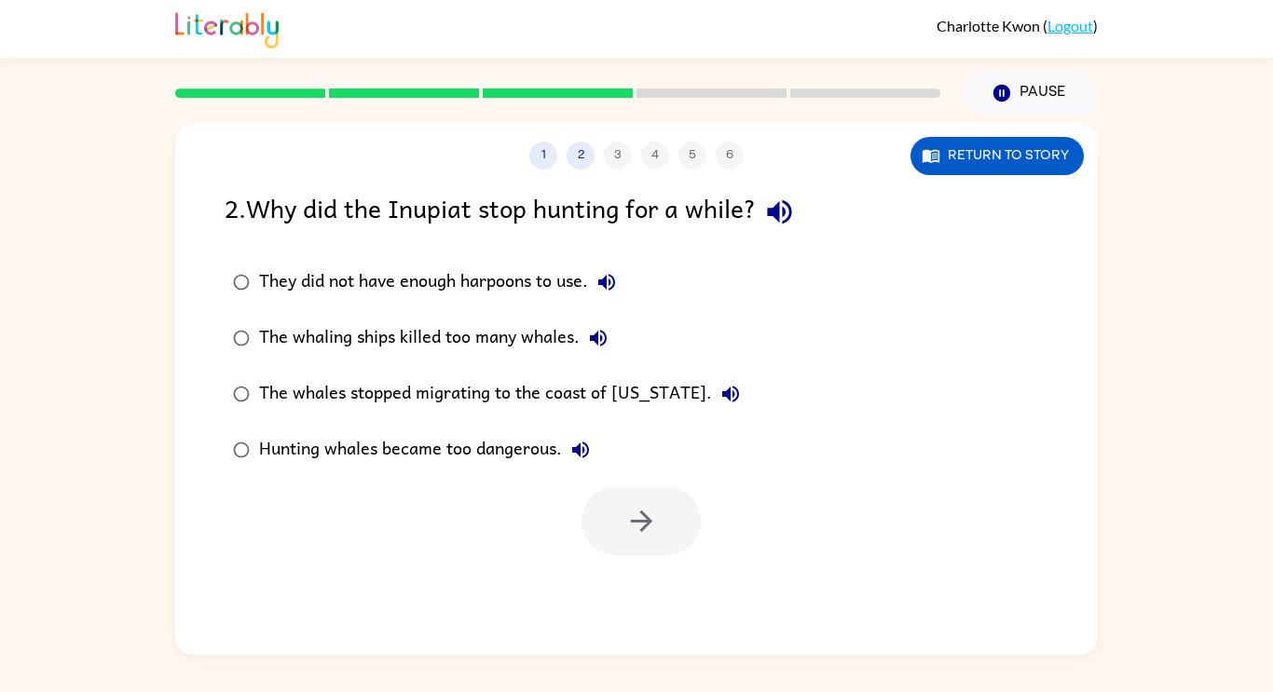
click at [505, 345] on div "The whaling ships killed too many whales." at bounding box center [438, 338] width 358 height 37
click at [615, 498] on button "button" at bounding box center [640, 521] width 119 height 68
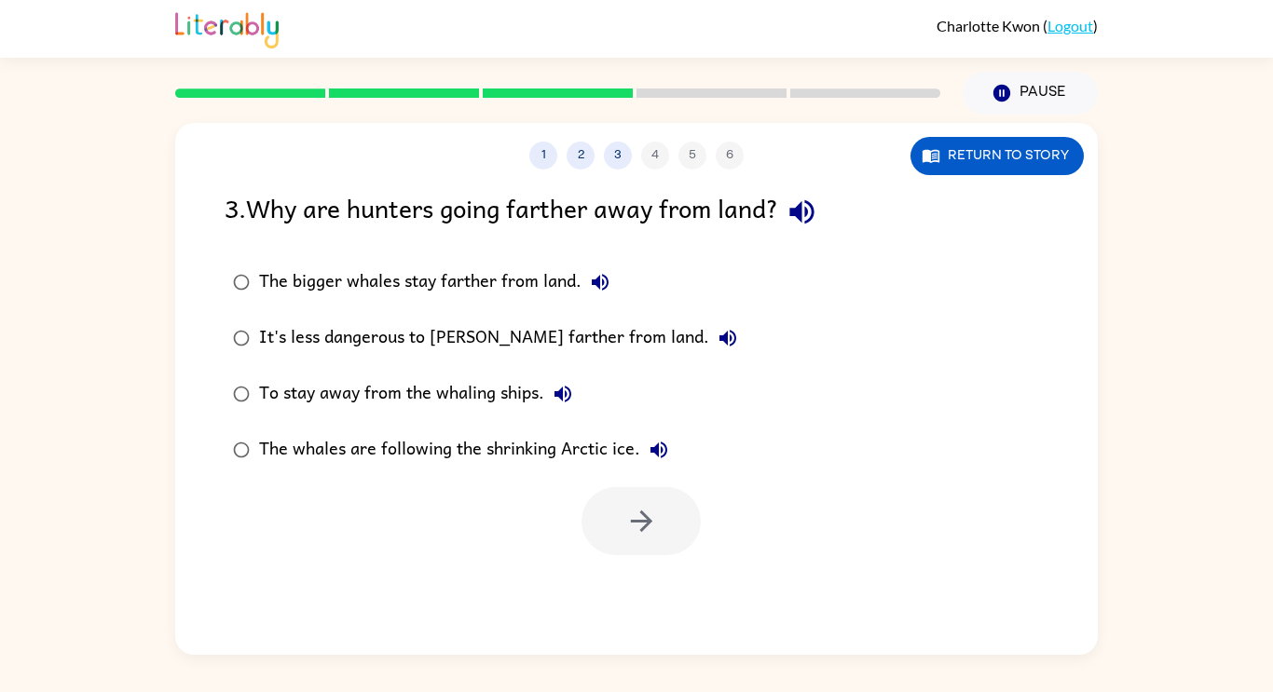
click at [860, 473] on div "The bigger whales stay farther from land. It's less dangerous to [PERSON_NAME] …" at bounding box center [661, 366] width 873 height 224
click at [412, 444] on div "The whales are following the shrinking Arctic ice." at bounding box center [468, 449] width 418 height 37
click at [606, 508] on button "button" at bounding box center [640, 521] width 119 height 68
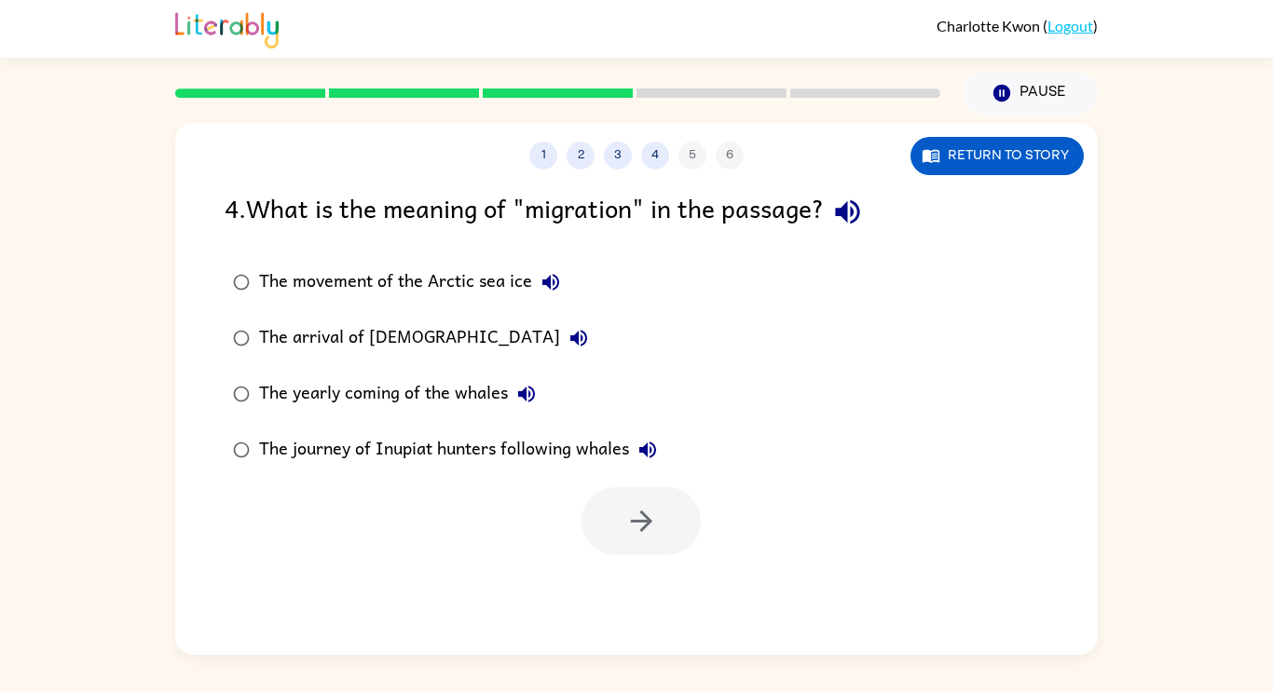
click at [464, 391] on div "The yearly coming of the whales" at bounding box center [402, 394] width 286 height 37
click at [630, 523] on icon "button" at bounding box center [641, 521] width 33 height 33
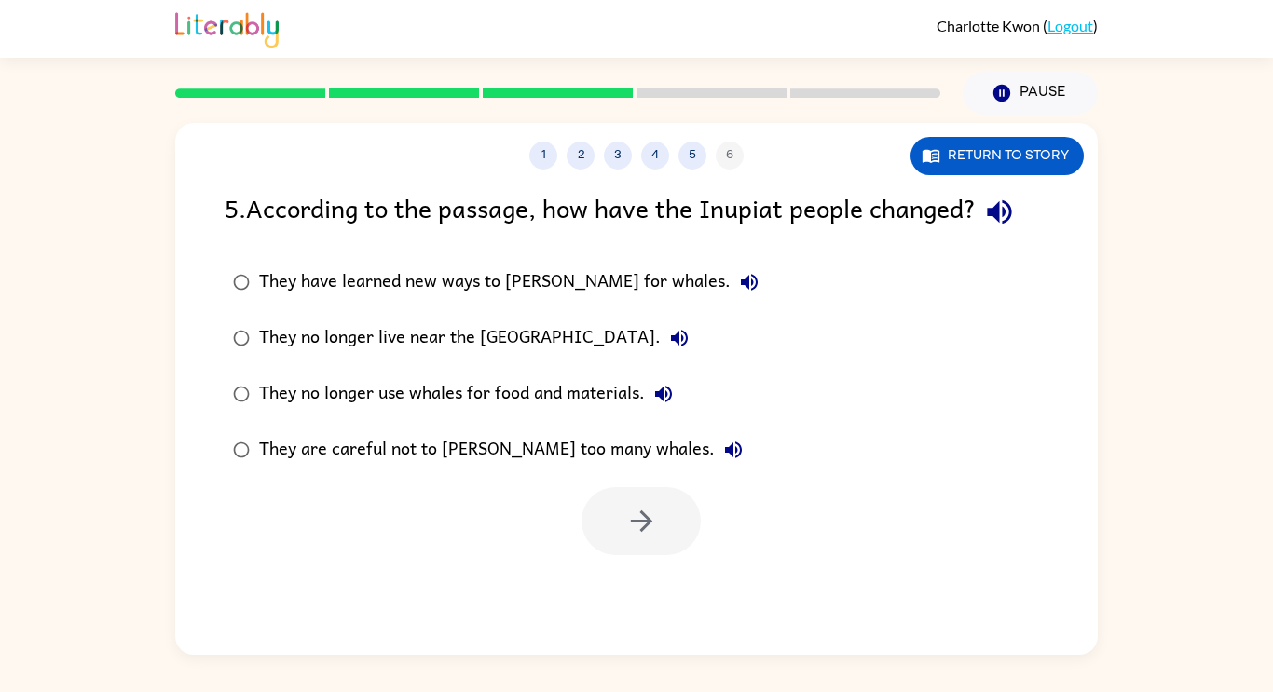
click at [417, 437] on div "They are careful not to [PERSON_NAME] too many whales." at bounding box center [505, 449] width 493 height 37
click at [629, 517] on icon "button" at bounding box center [641, 521] width 33 height 33
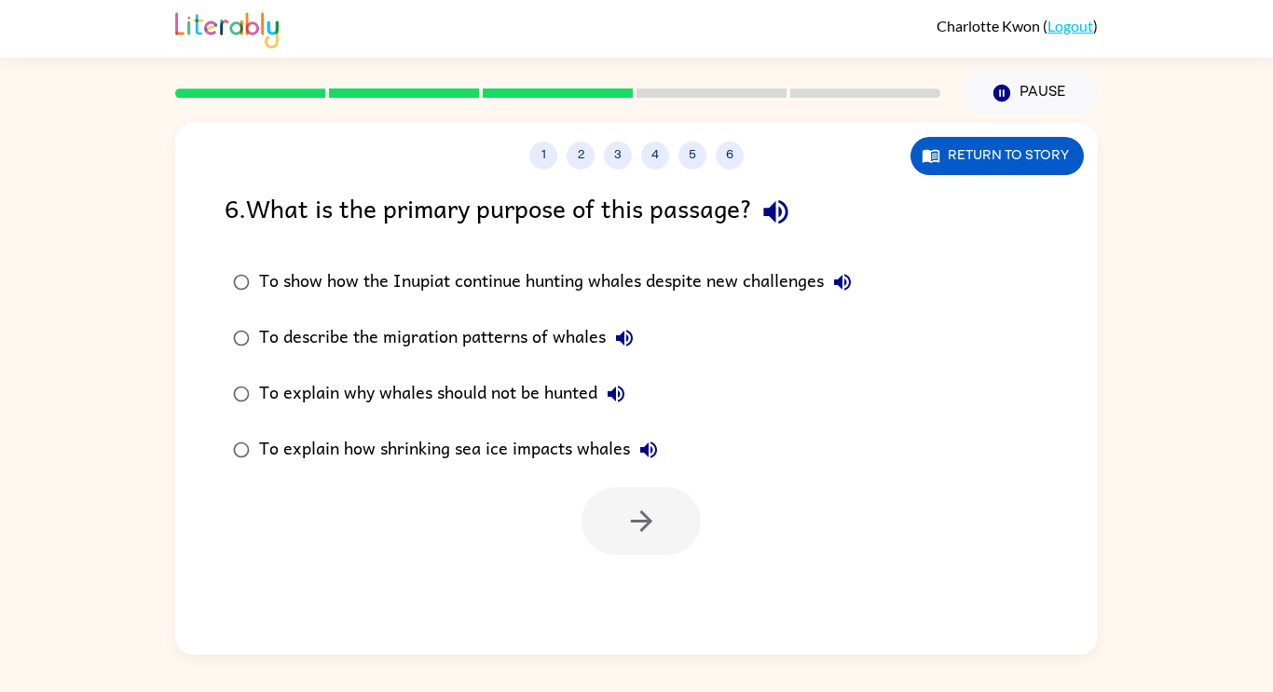
click at [543, 282] on div "To show how the Inupiat continue hunting whales despite new challenges" at bounding box center [560, 282] width 602 height 37
click at [624, 499] on button "button" at bounding box center [640, 521] width 119 height 68
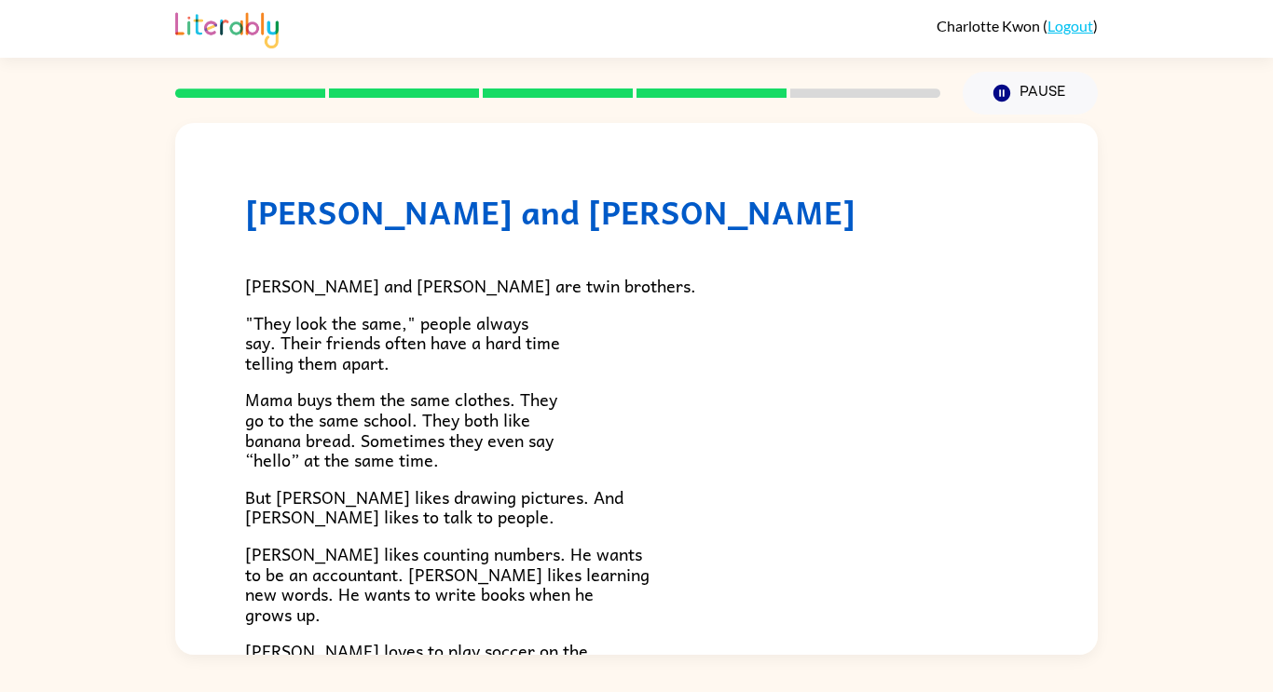
click at [556, 640] on div "[PERSON_NAME] and [PERSON_NAME] are twin brothers. "They look the same," people…" at bounding box center [636, 553] width 783 height 645
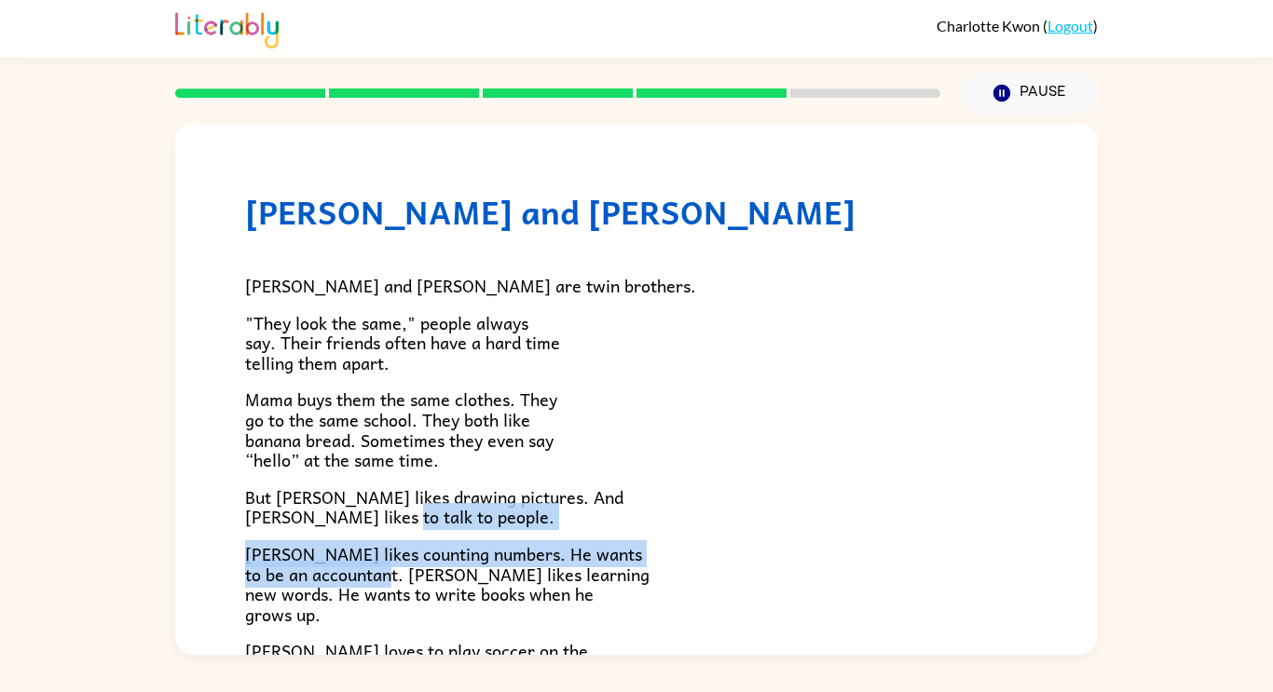
drag, startPoint x: 482, startPoint y: 526, endPoint x: 452, endPoint y: 580, distance: 61.7
click at [452, 580] on div "[PERSON_NAME] and [PERSON_NAME] are twin brothers. "They look the same," people…" at bounding box center [636, 553] width 783 height 645
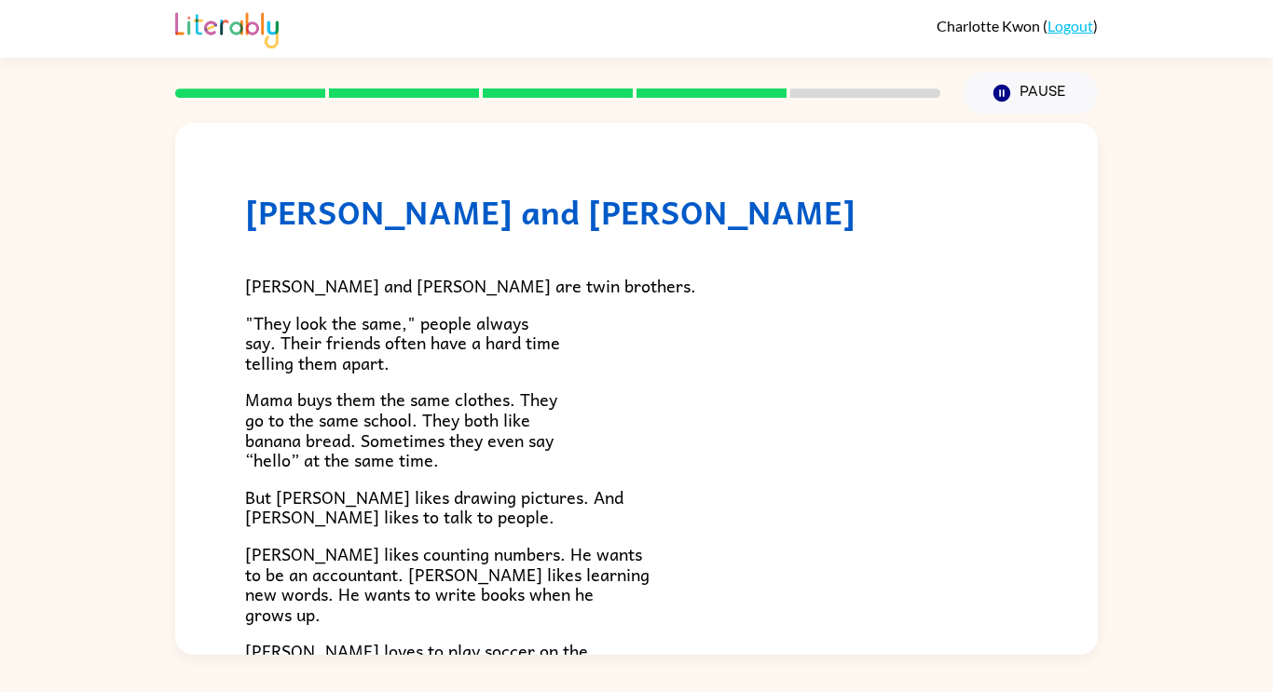
click at [222, 489] on div "[PERSON_NAME] and [PERSON_NAME] and [PERSON_NAME] are twin brothers. "They look…" at bounding box center [636, 543] width 923 height 840
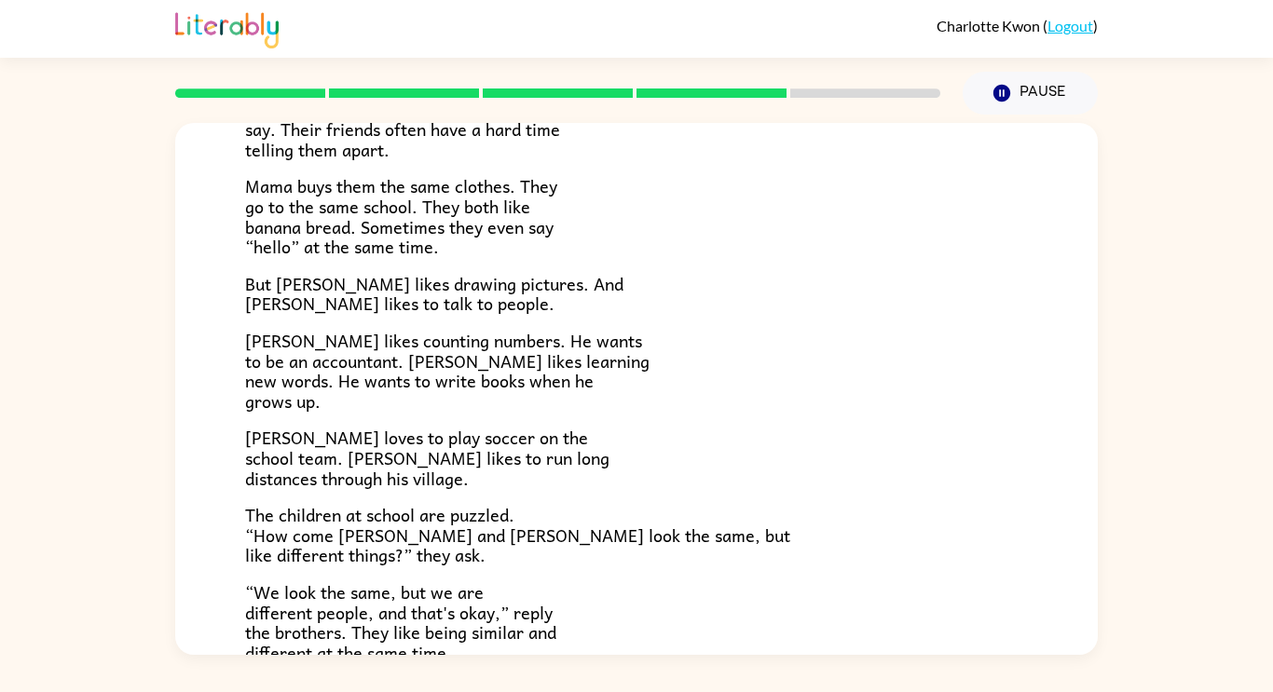
scroll to position [210, 0]
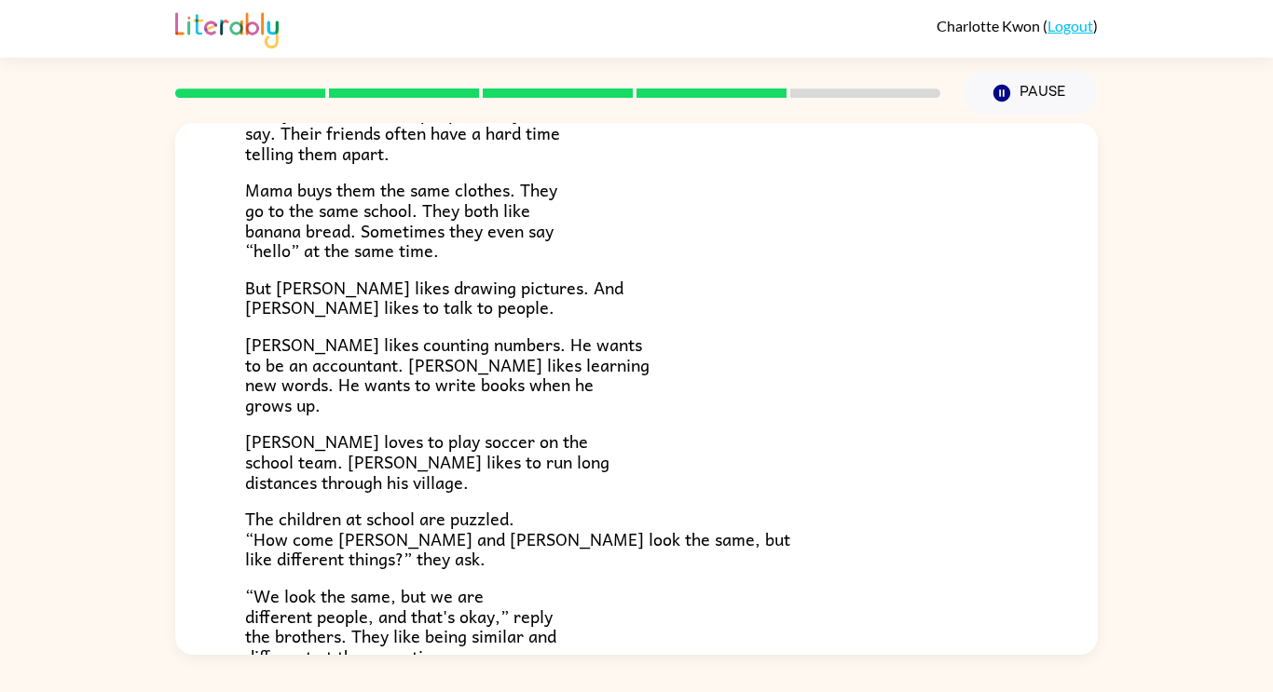
click at [294, 478] on span "[PERSON_NAME] loves to play soccer on the school team. [PERSON_NAME] likes to r…" at bounding box center [427, 461] width 364 height 67
click at [280, 526] on span "The children at school are puzzled. “How come [PERSON_NAME] and [PERSON_NAME] l…" at bounding box center [517, 538] width 545 height 67
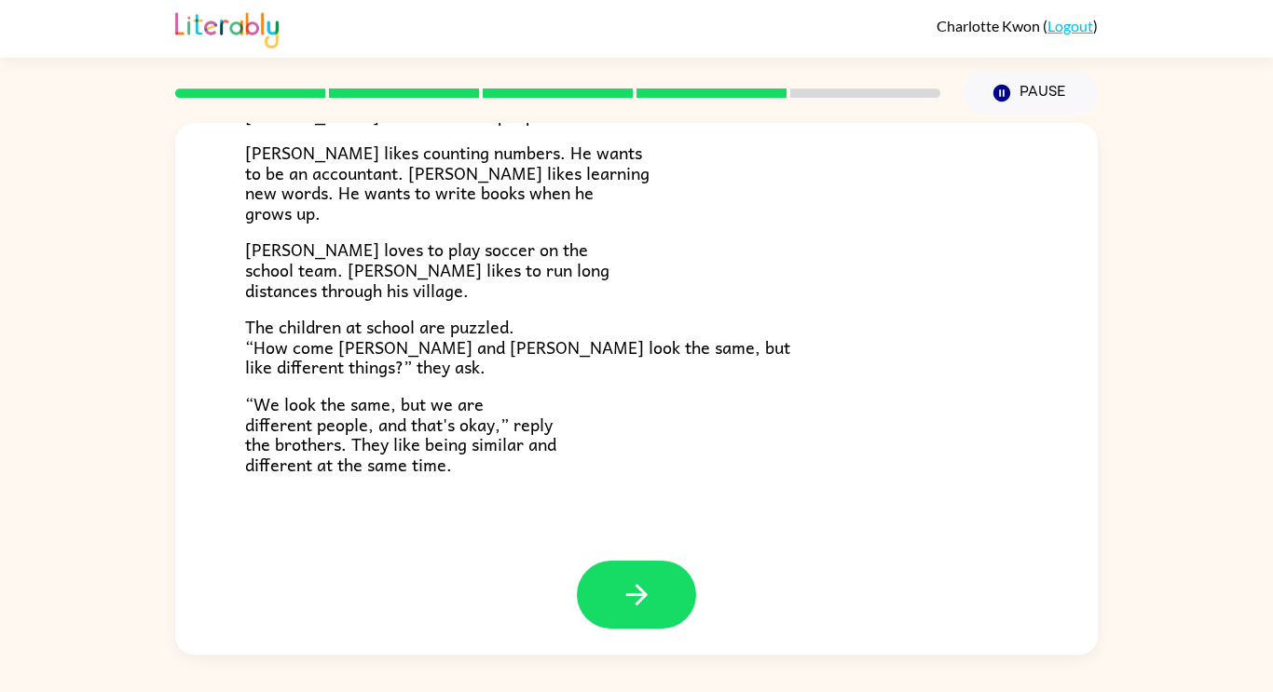
scroll to position [404, 0]
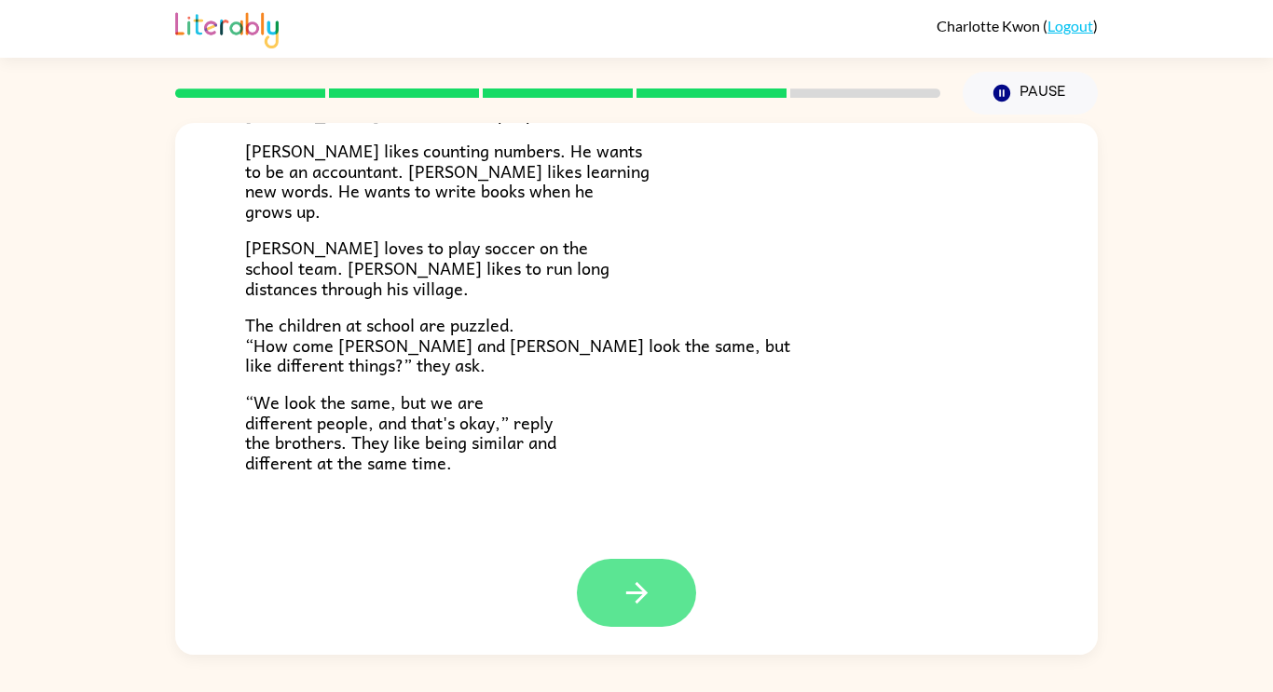
click at [677, 600] on button "button" at bounding box center [636, 593] width 119 height 68
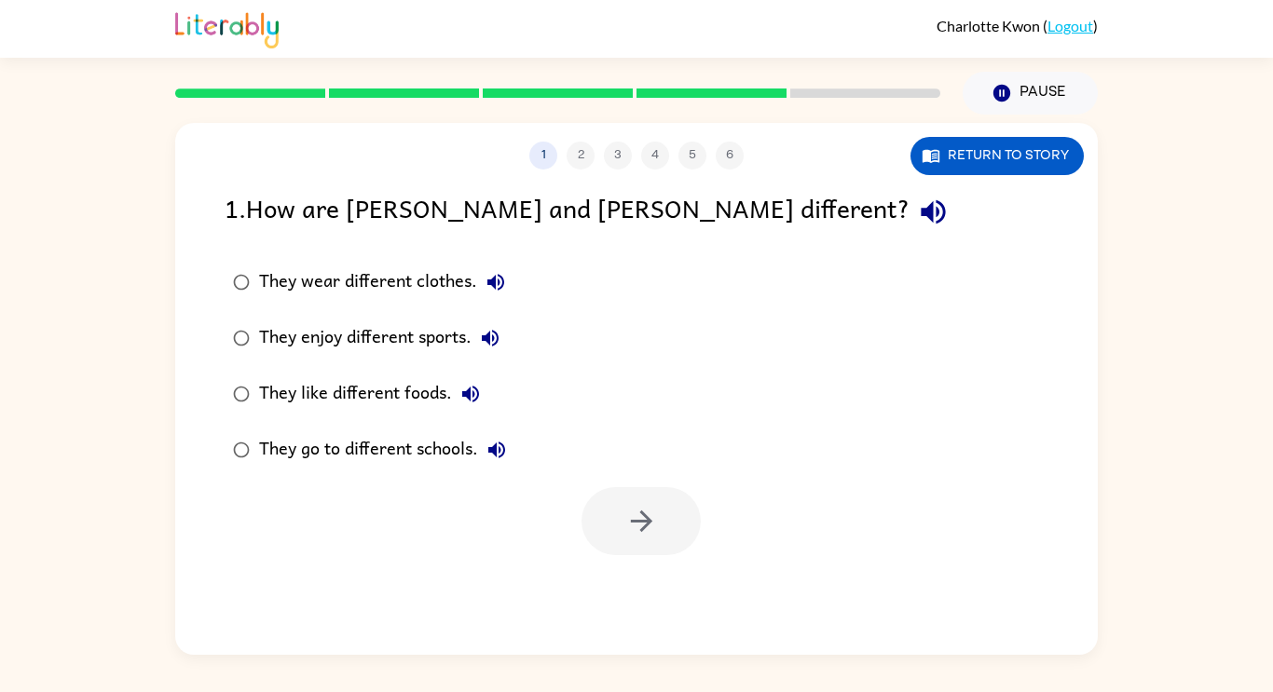
click at [456, 321] on div "They enjoy different sports." at bounding box center [384, 338] width 250 height 37
click at [615, 518] on button "button" at bounding box center [640, 521] width 119 height 68
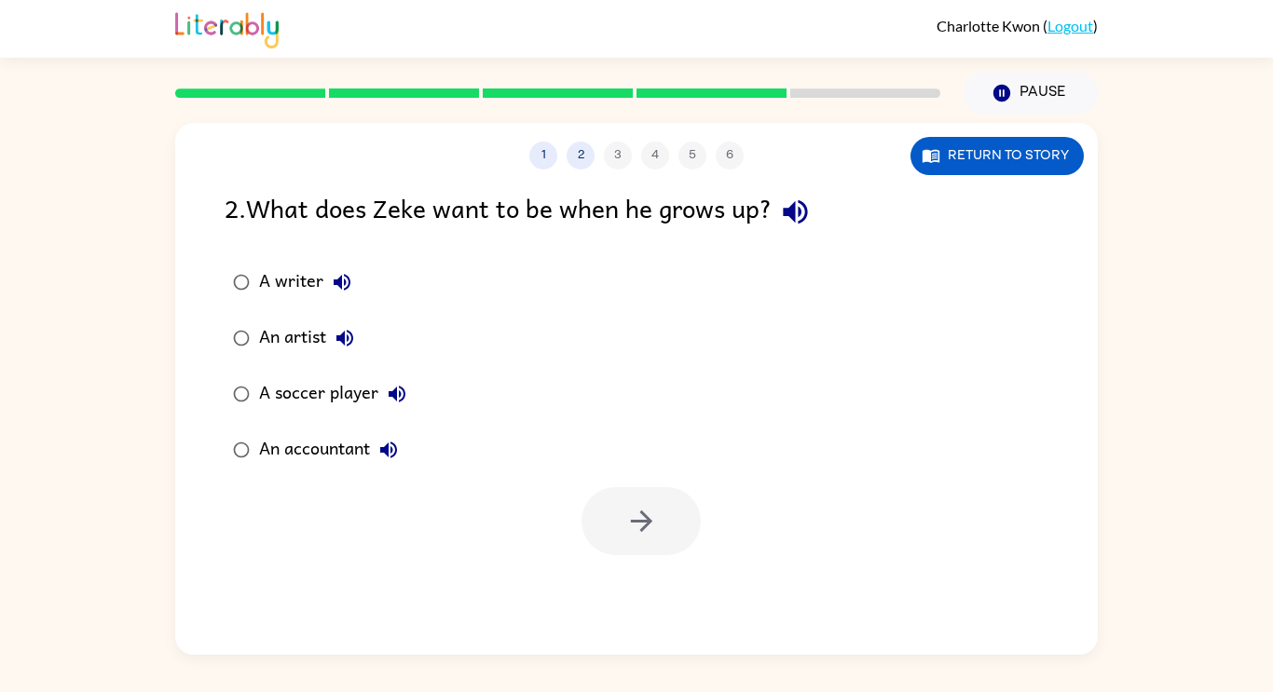
click at [319, 440] on div "An accountant" at bounding box center [333, 449] width 148 height 37
click at [581, 513] on button "button" at bounding box center [640, 521] width 119 height 68
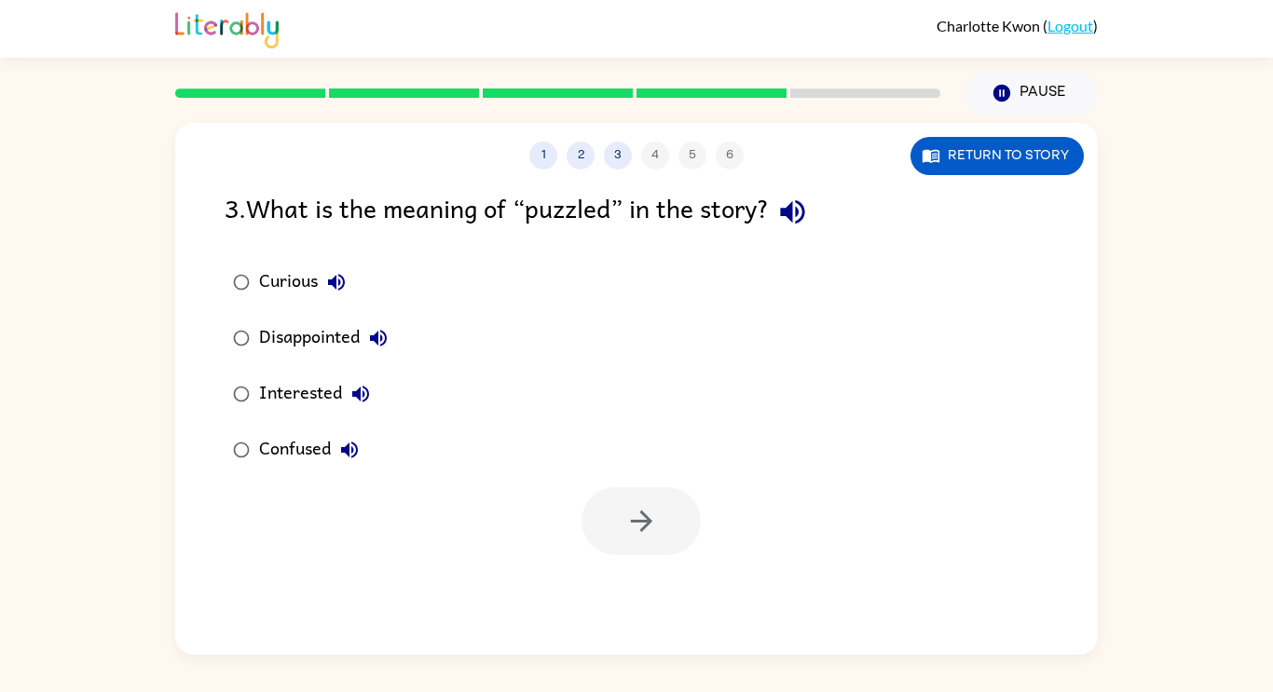
click at [326, 448] on div "Confused" at bounding box center [313, 449] width 109 height 37
click at [599, 505] on button "button" at bounding box center [640, 521] width 119 height 68
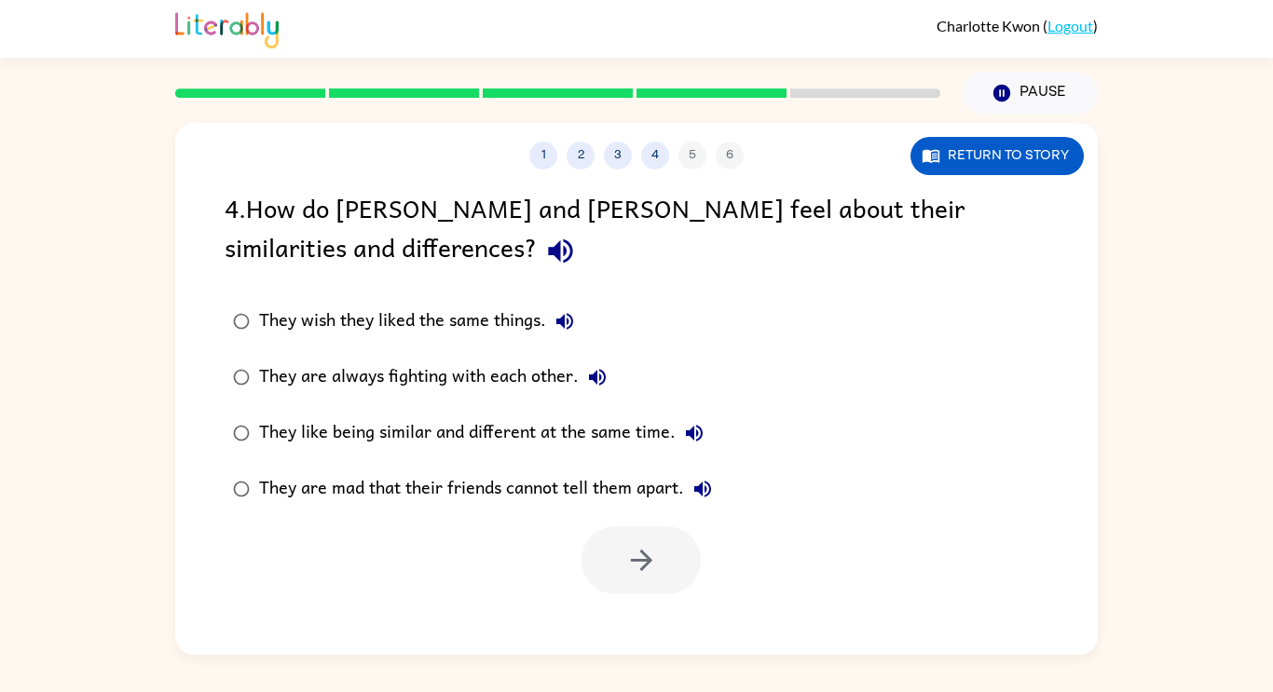
click at [475, 440] on div "They like being similar and different at the same time." at bounding box center [486, 433] width 454 height 37
click at [619, 547] on button "button" at bounding box center [640, 561] width 119 height 68
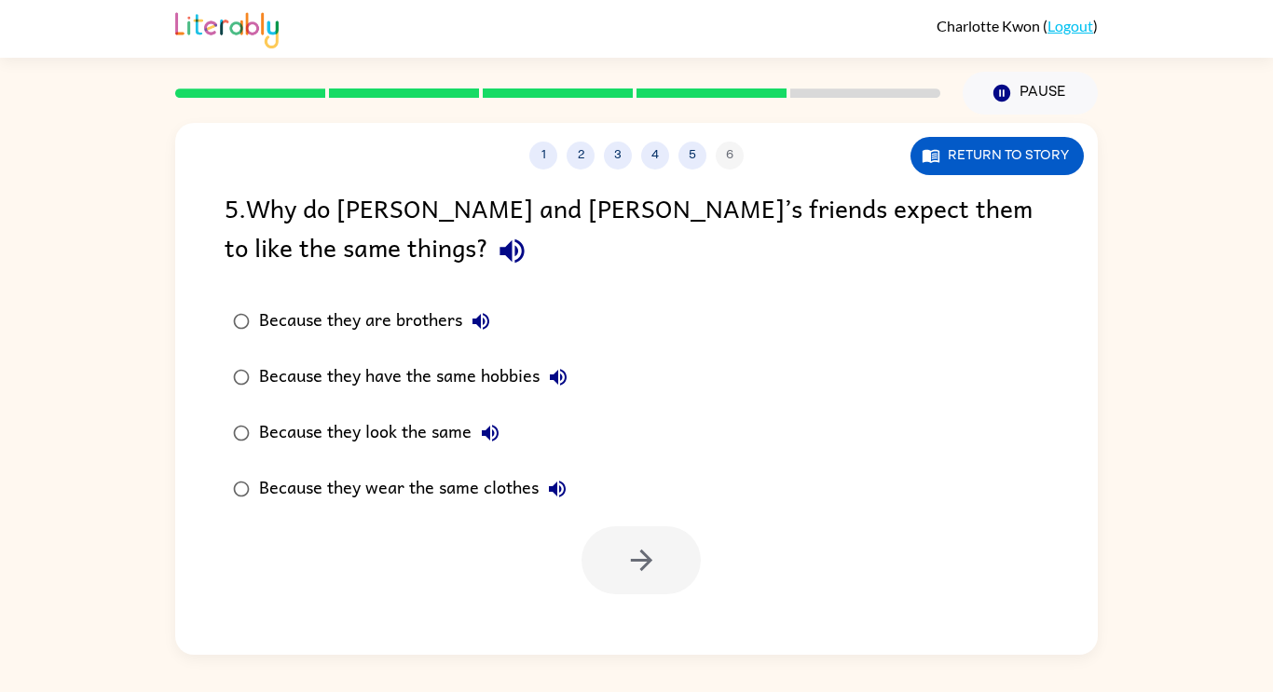
click at [619, 547] on div at bounding box center [640, 561] width 119 height 68
click at [405, 429] on div "Because they look the same" at bounding box center [384, 433] width 250 height 37
click at [638, 548] on icon "button" at bounding box center [641, 560] width 33 height 33
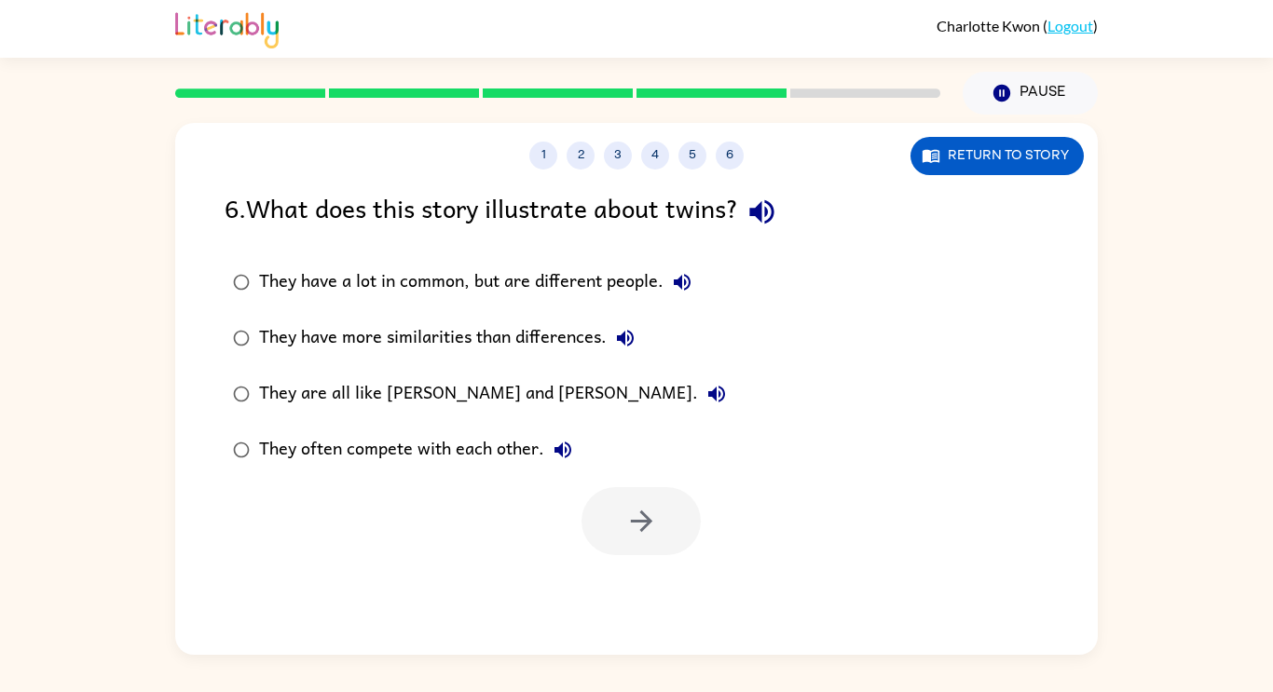
click at [335, 335] on div "They have more similarities than differences." at bounding box center [451, 338] width 385 height 37
click at [360, 286] on div "They have a lot in common, but are different people." at bounding box center [480, 282] width 442 height 37
click at [605, 497] on button "button" at bounding box center [640, 521] width 119 height 68
